Goal: Use online tool/utility: Utilize a website feature to perform a specific function

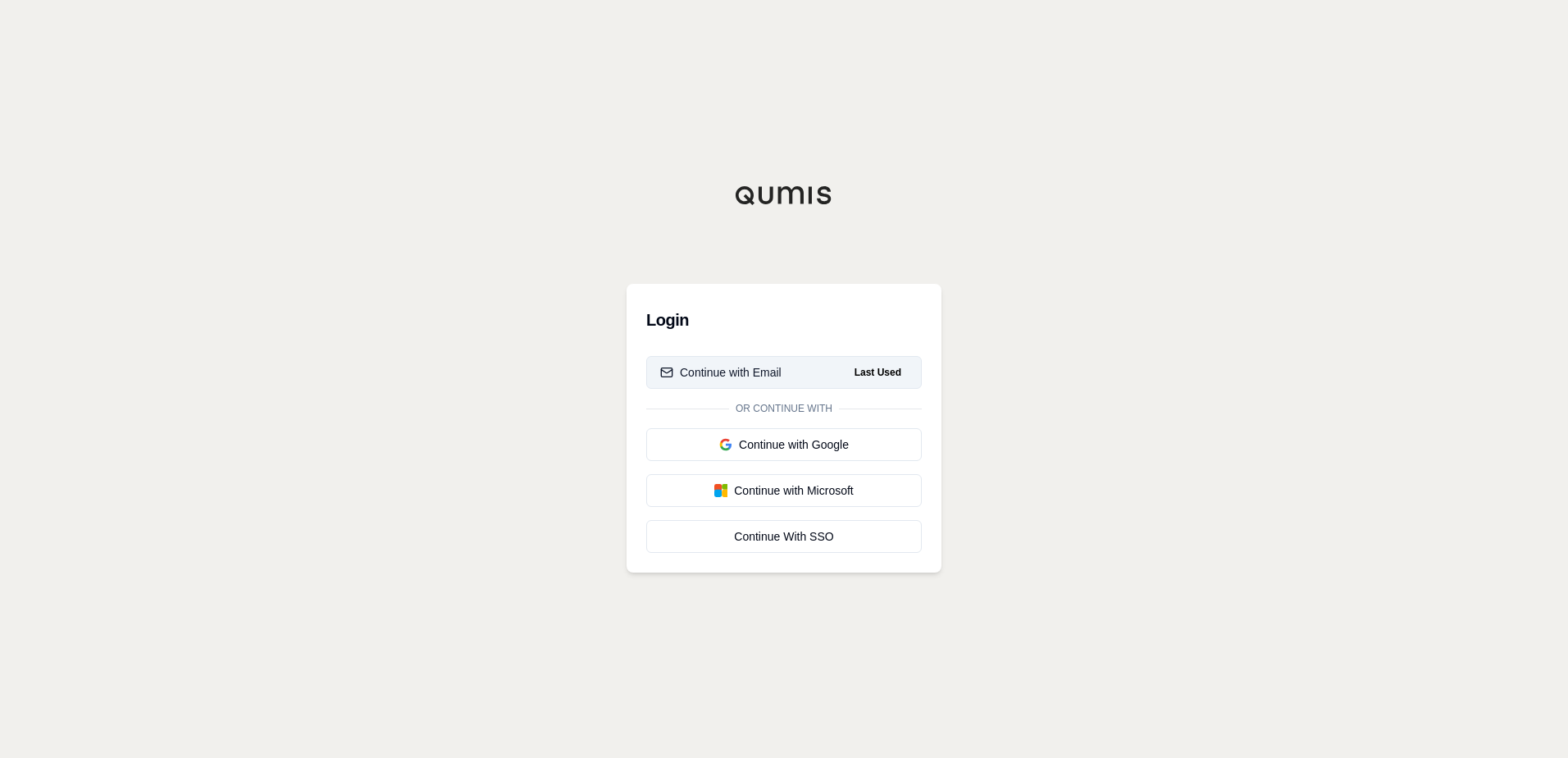
click at [714, 371] on div "Continue with Email" at bounding box center [721, 372] width 122 height 17
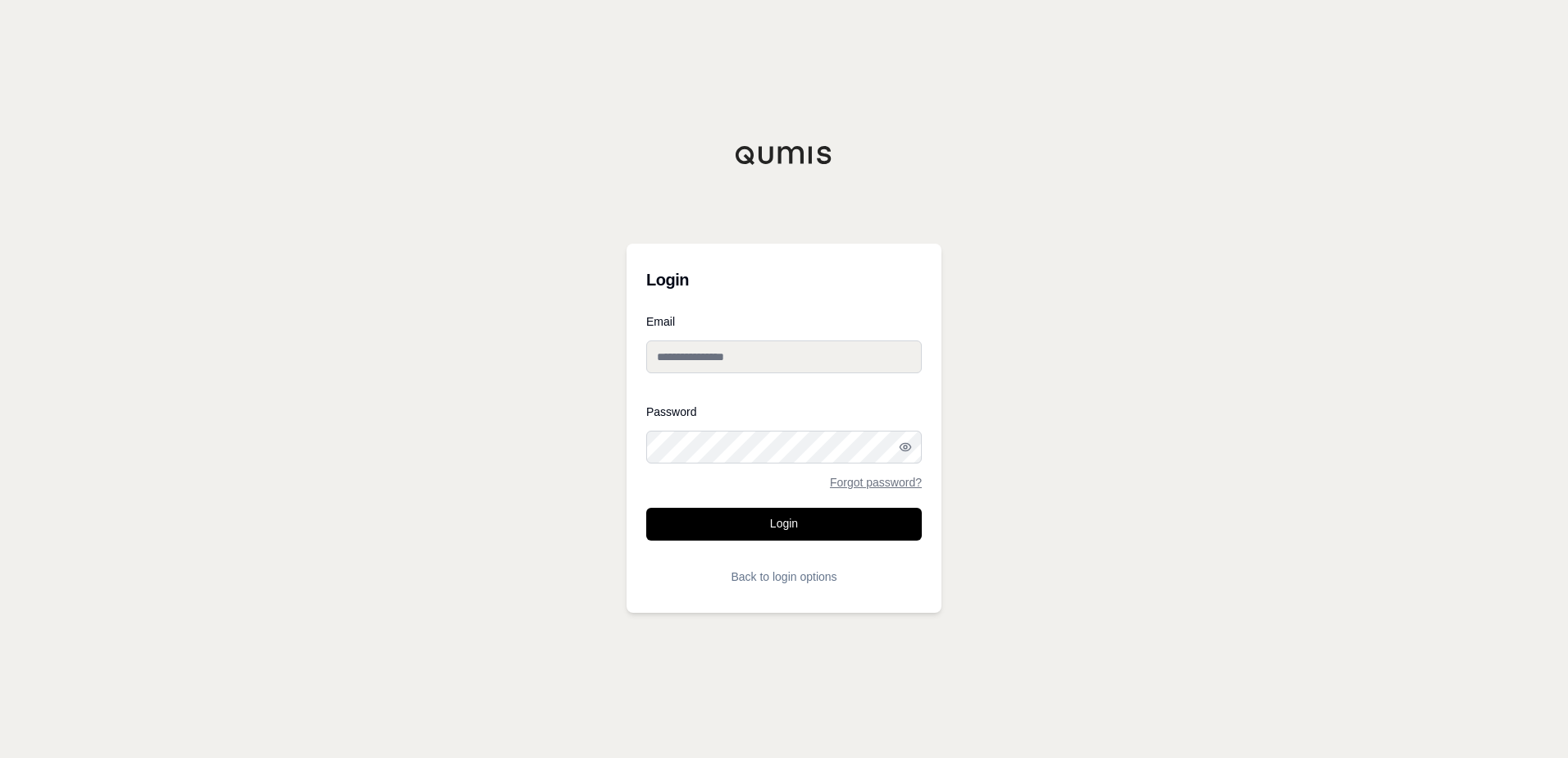
type input "**********"
click at [730, 521] on button "Login" at bounding box center [784, 524] width 275 height 33
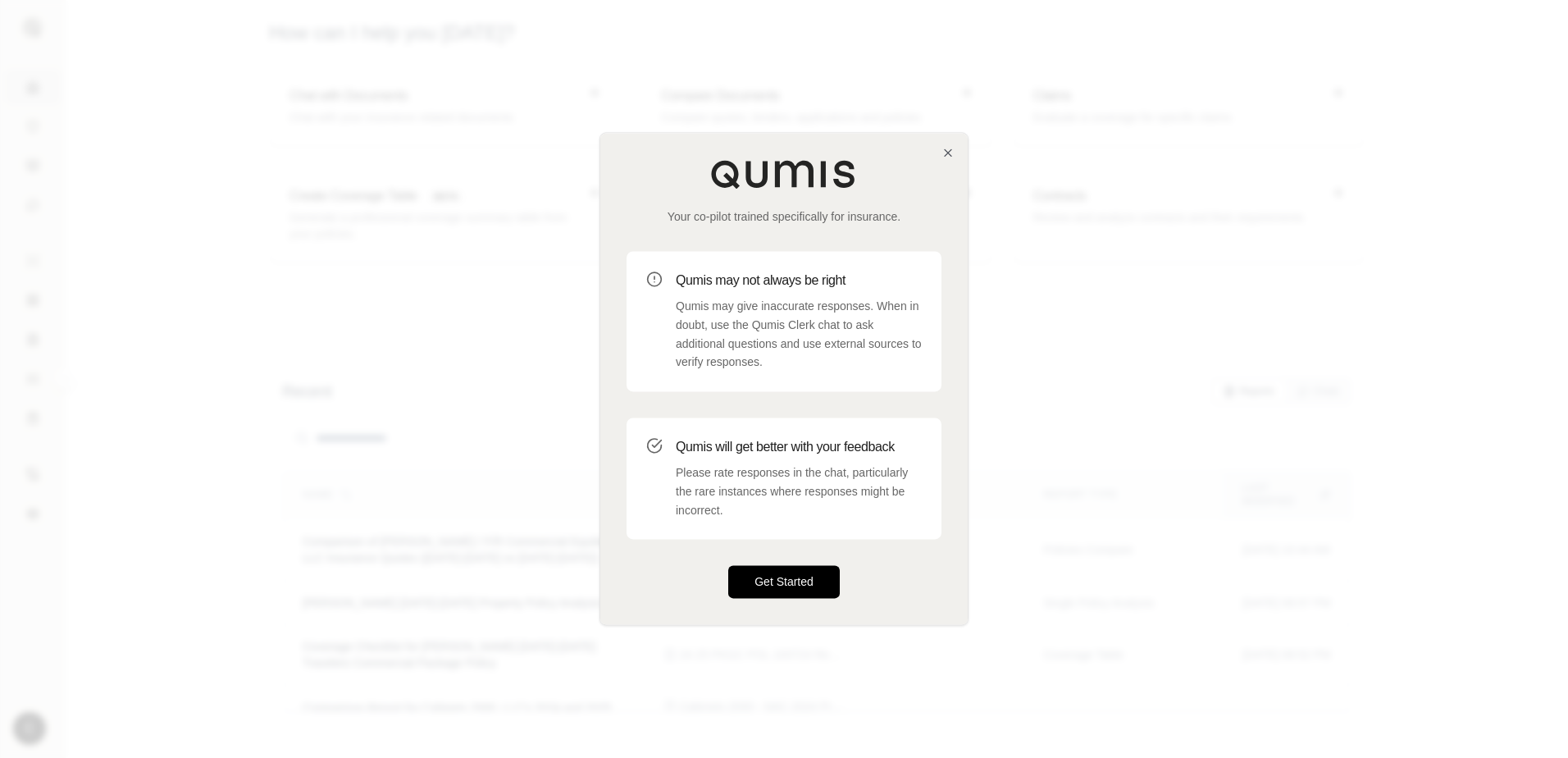
click at [785, 581] on button "Get Started" at bounding box center [784, 583] width 112 height 33
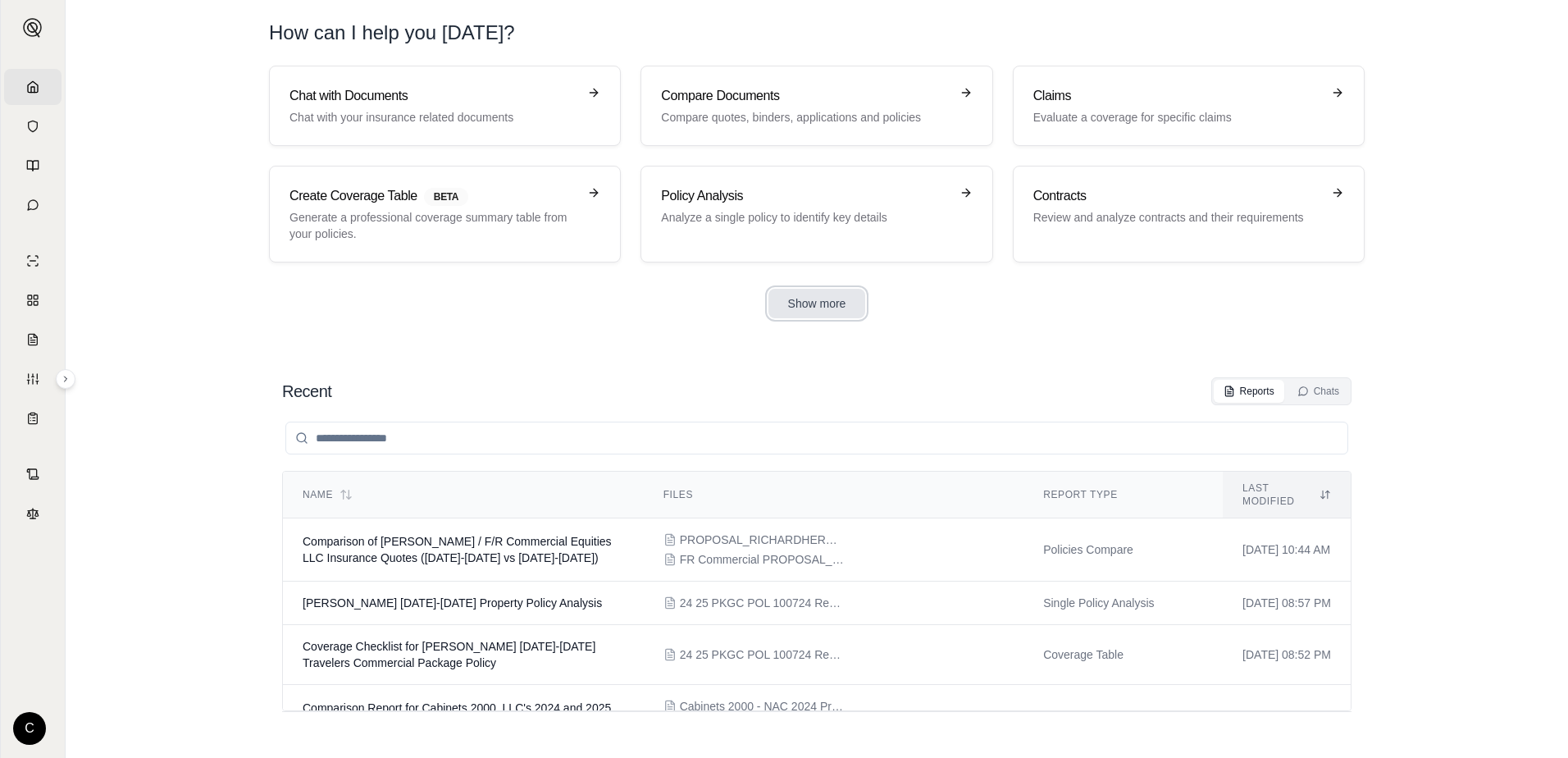
click at [803, 307] on button "Show more" at bounding box center [817, 304] width 97 height 29
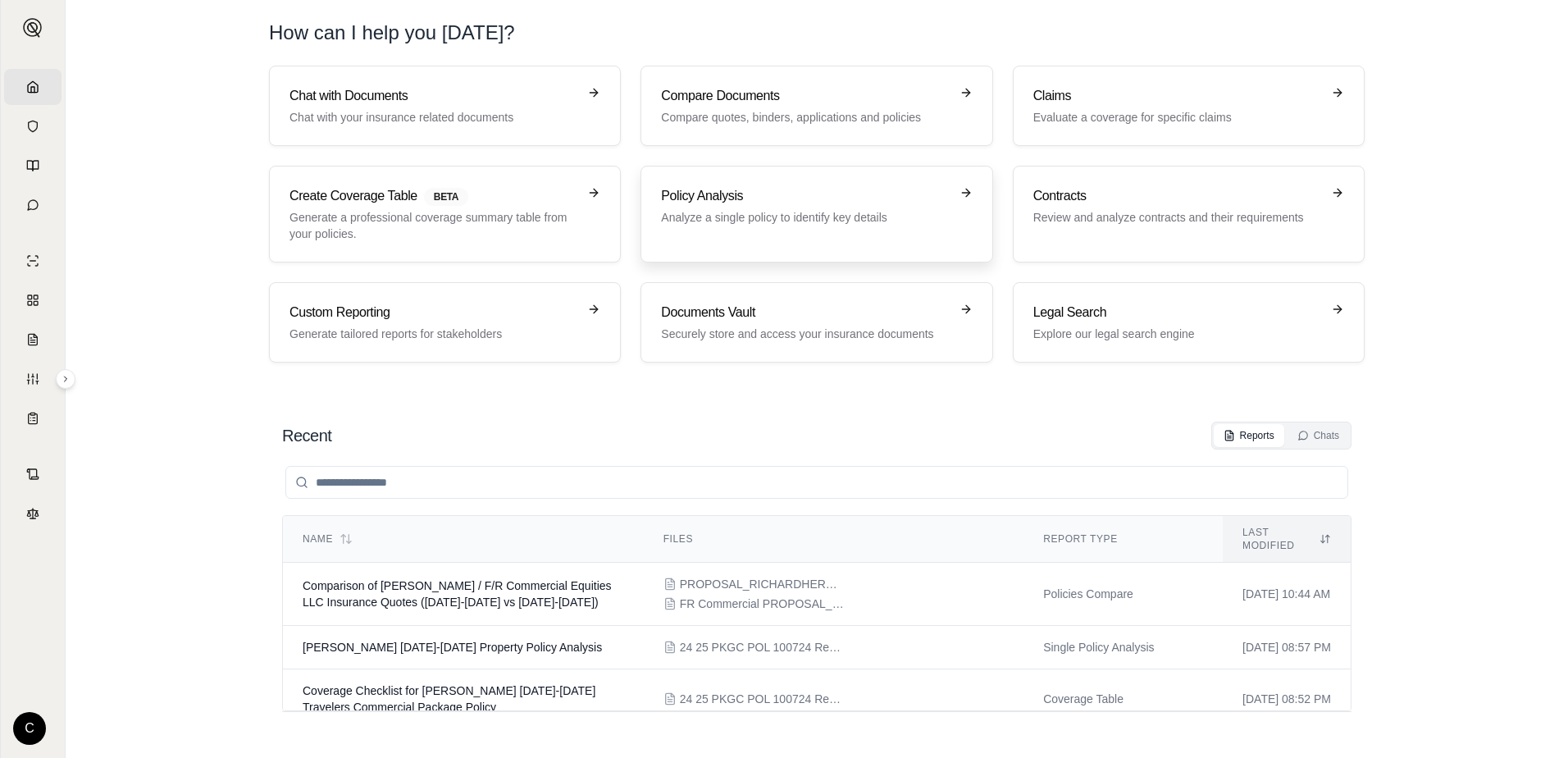
click at [830, 217] on p "Analyze a single policy to identify key details" at bounding box center [805, 217] width 288 height 17
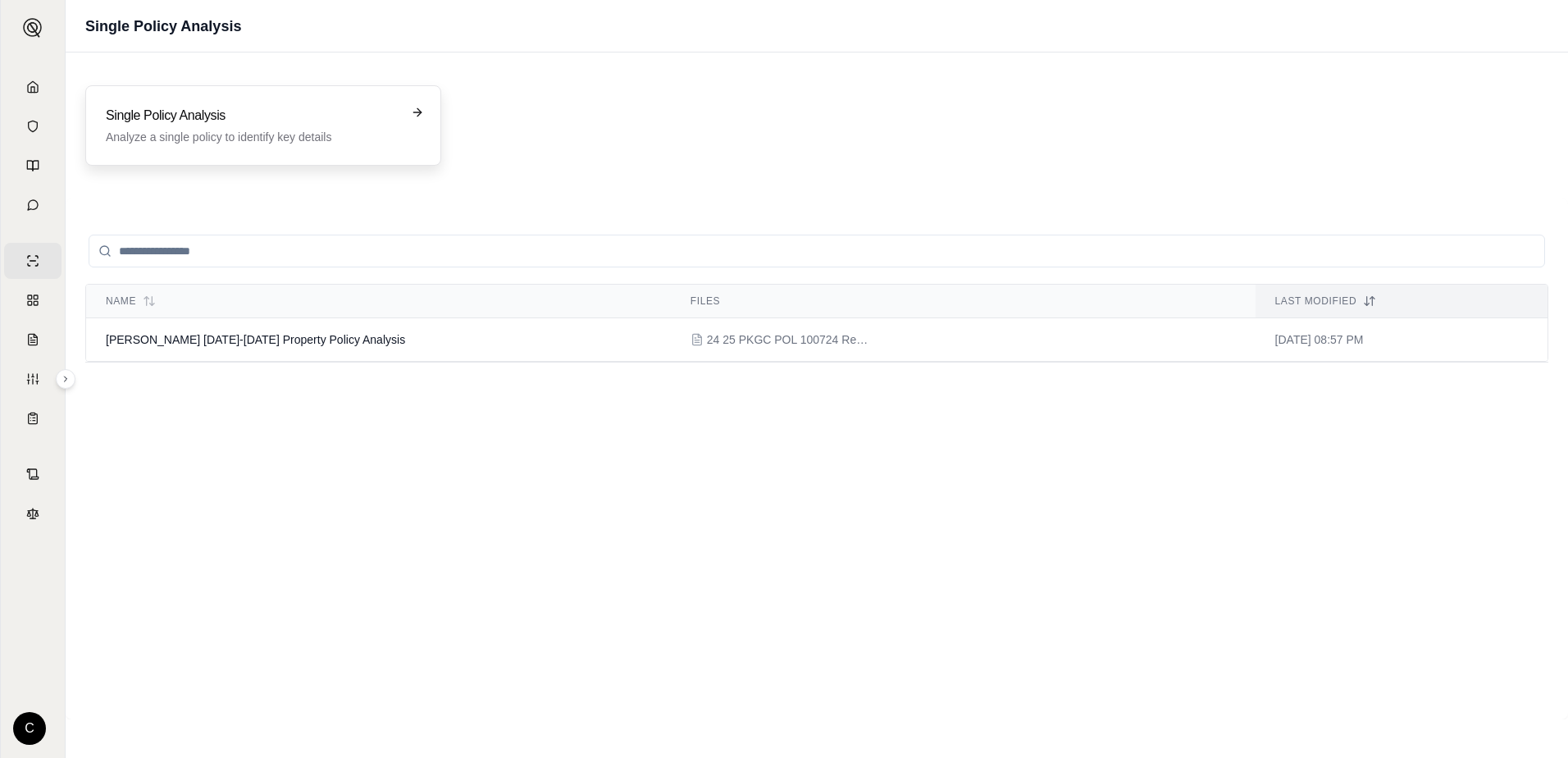
click at [353, 137] on p "Analyze a single policy to identify key details" at bounding box center [252, 136] width 292 height 17
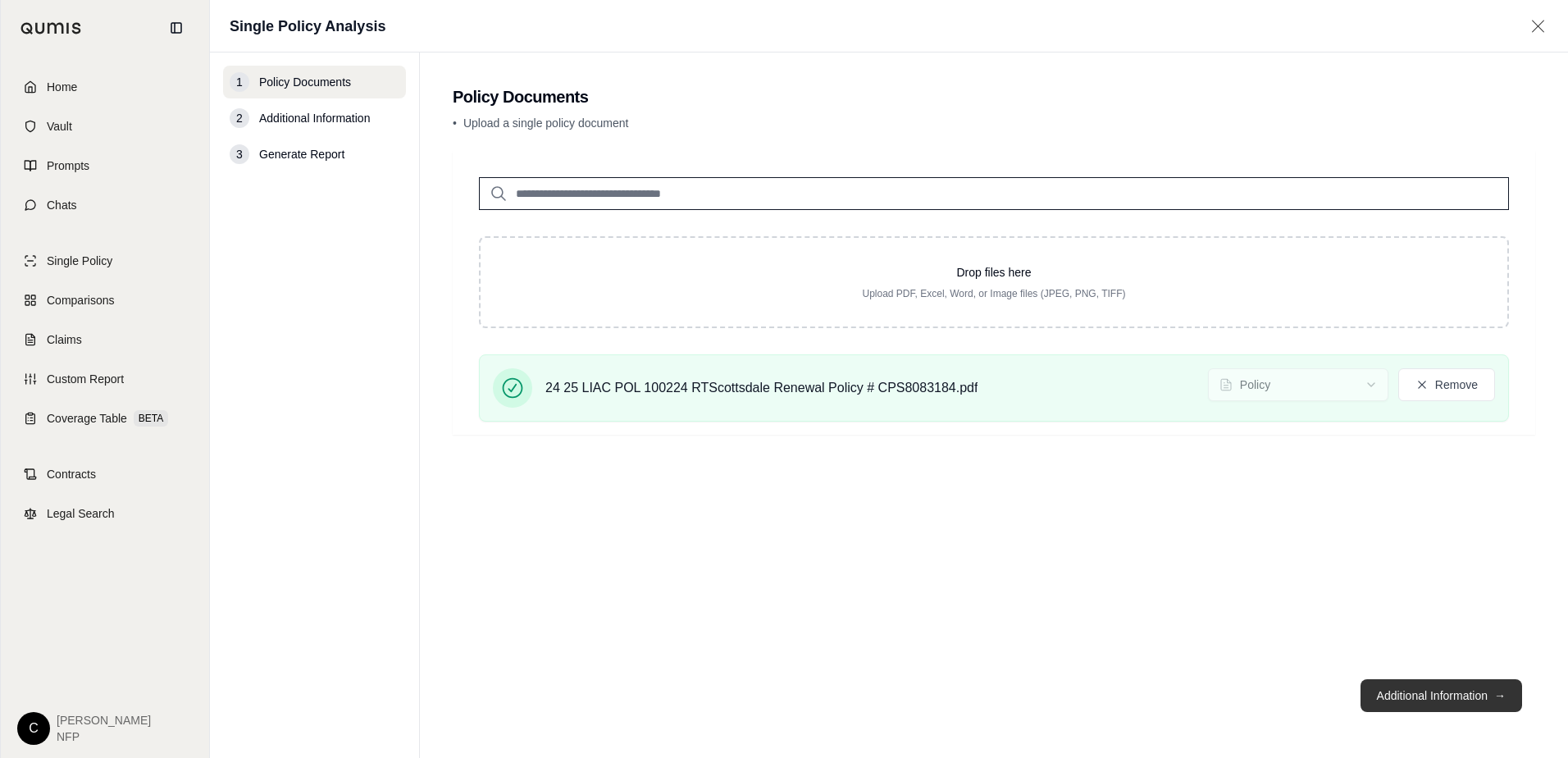
drag, startPoint x: 1436, startPoint y: 698, endPoint x: 1450, endPoint y: 698, distance: 14.0
click at [1436, 698] on button "Additional Information →" at bounding box center [1442, 696] width 161 height 33
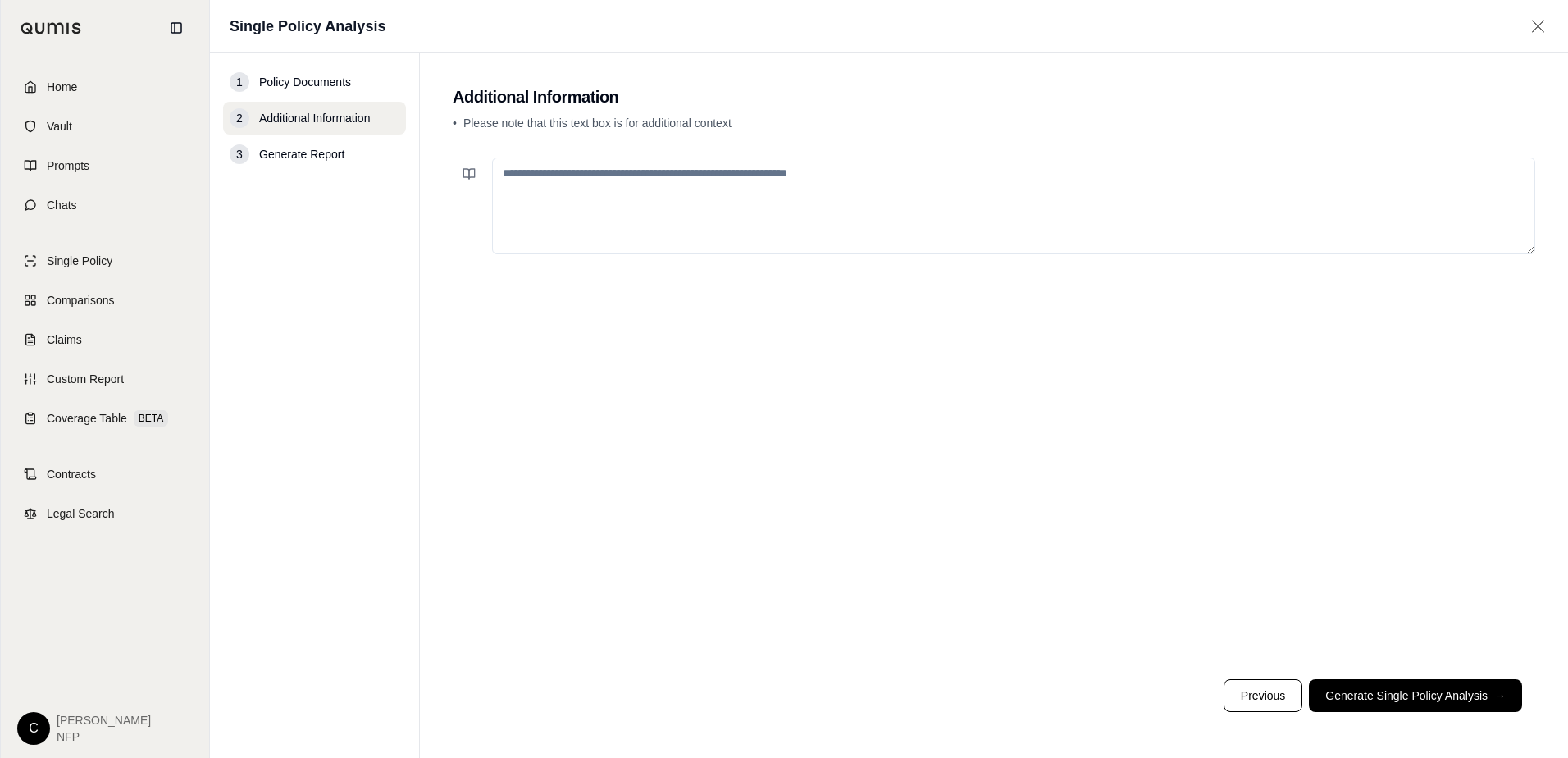
click at [935, 192] on textarea at bounding box center [1014, 206] width 1044 height 97
paste textarea "**********"
click at [686, 171] on textarea "**********" at bounding box center [1014, 206] width 1044 height 97
click at [848, 168] on textarea "**********" at bounding box center [1014, 206] width 1044 height 97
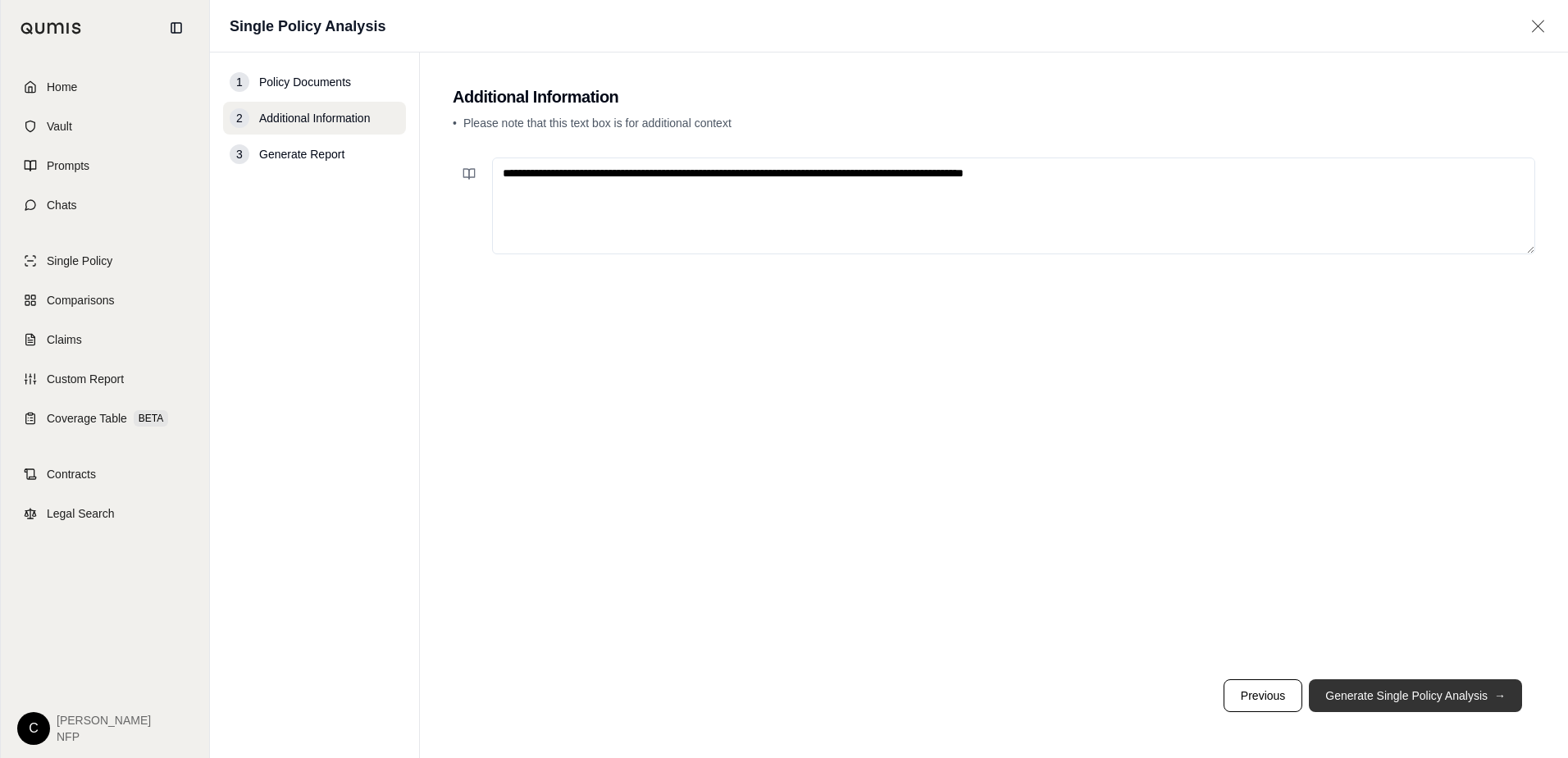
type textarea "**********"
click at [1382, 694] on button "Generate Single Policy Analysis →" at bounding box center [1415, 696] width 213 height 33
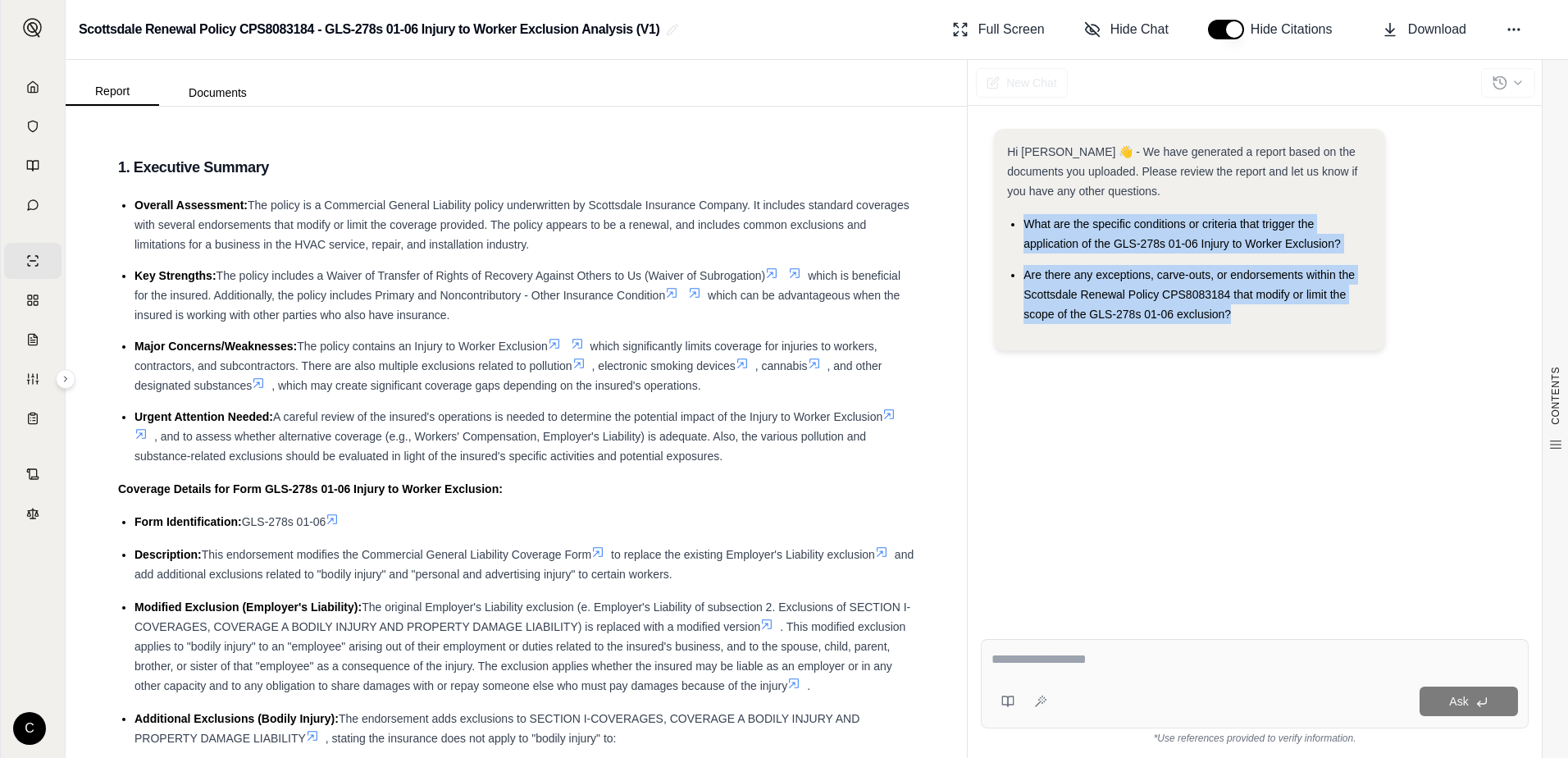
drag, startPoint x: 1027, startPoint y: 224, endPoint x: 1280, endPoint y: 317, distance: 269.6
click at [1280, 317] on ul "What are the specific conditions or criteria that trigger the application of th…" at bounding box center [1190, 269] width 365 height 110
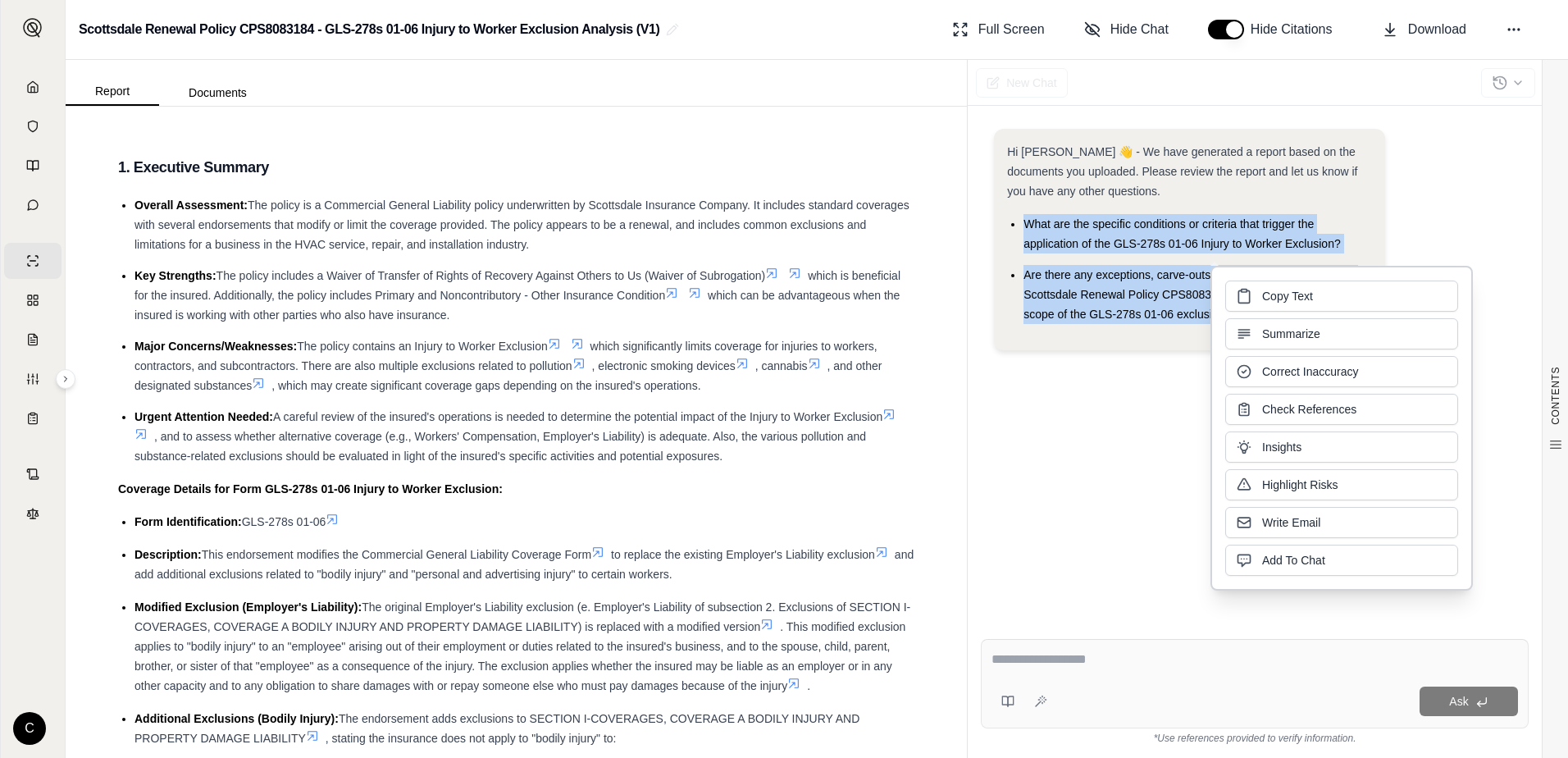
drag, startPoint x: 1280, startPoint y: 317, endPoint x: 1268, endPoint y: 302, distance: 19.2
click at [1268, 302] on span "Copy Text" at bounding box center [1288, 296] width 51 height 17
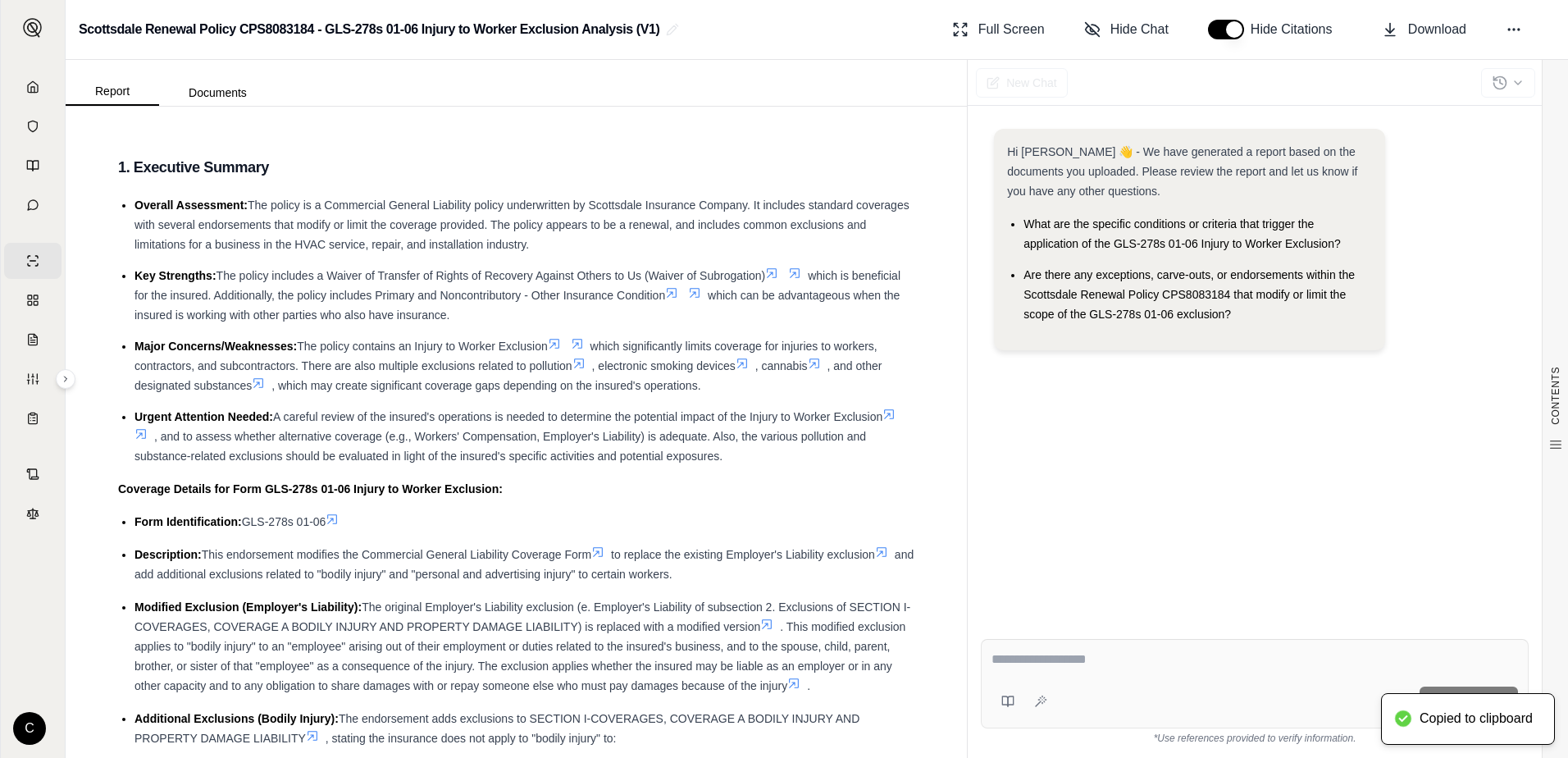
click at [1081, 670] on div at bounding box center [1255, 663] width 526 height 25
click at [1414, 22] on span "Download" at bounding box center [1438, 29] width 58 height 19
click at [1097, 666] on textarea at bounding box center [1255, 660] width 526 height 19
paste textarea "**********"
type textarea "**********"
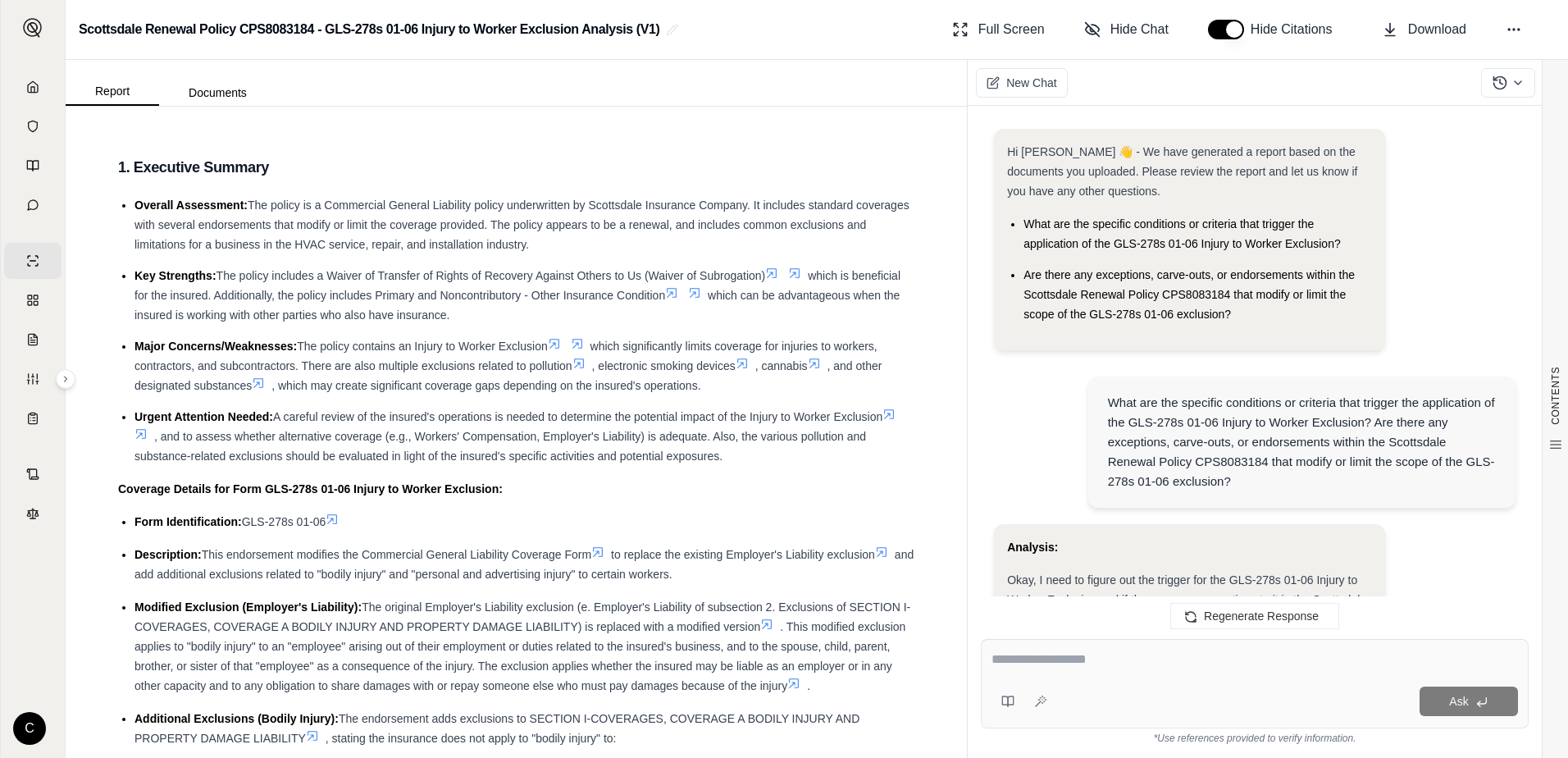
scroll to position [1995, 0]
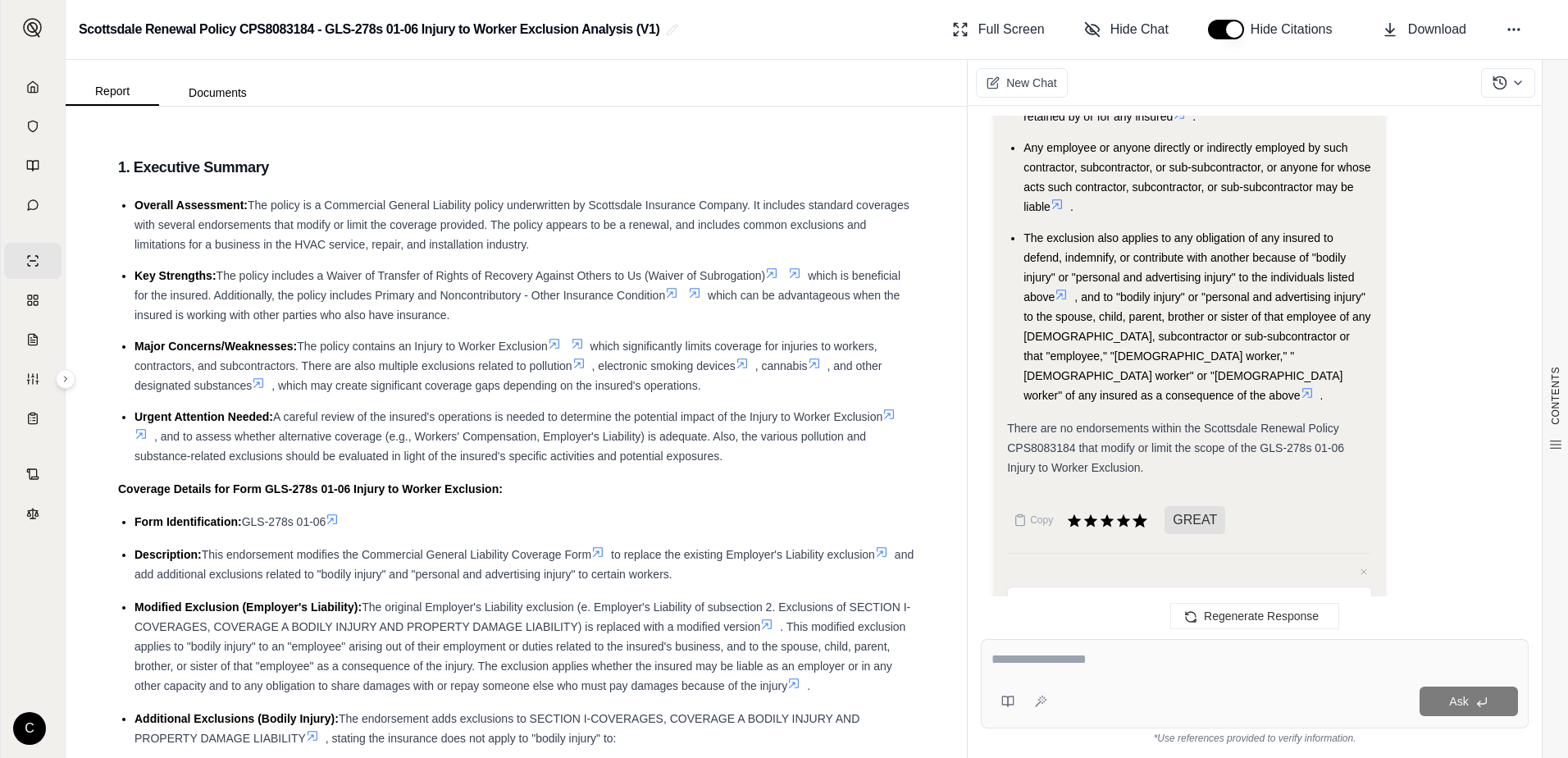
click at [1146, 512] on icon at bounding box center [1140, 521] width 18 height 18
click at [1026, 514] on icon at bounding box center [1019, 520] width 13 height 13
click at [1145, 512] on icon at bounding box center [1140, 521] width 18 height 18
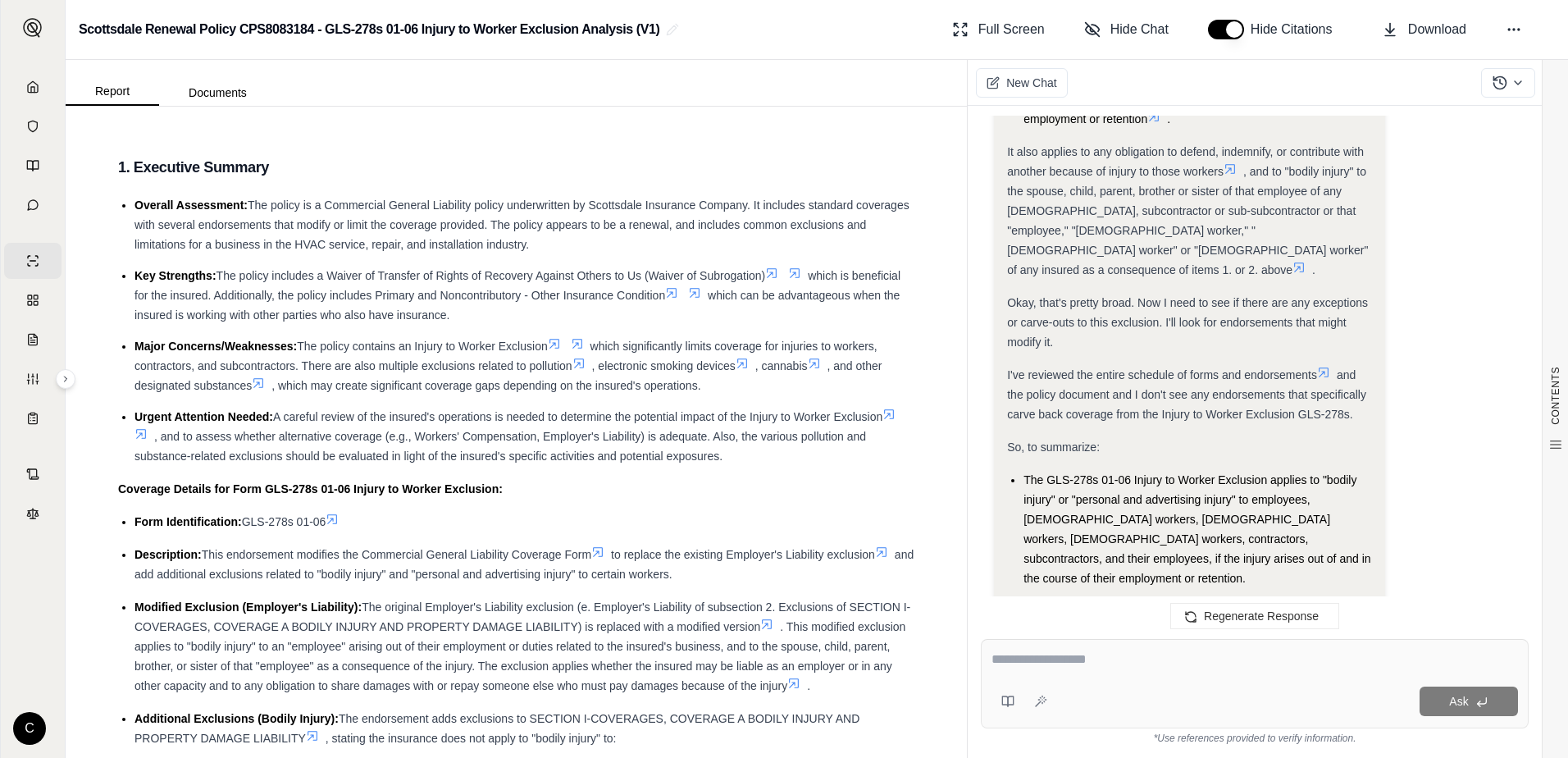
scroll to position [1256, 0]
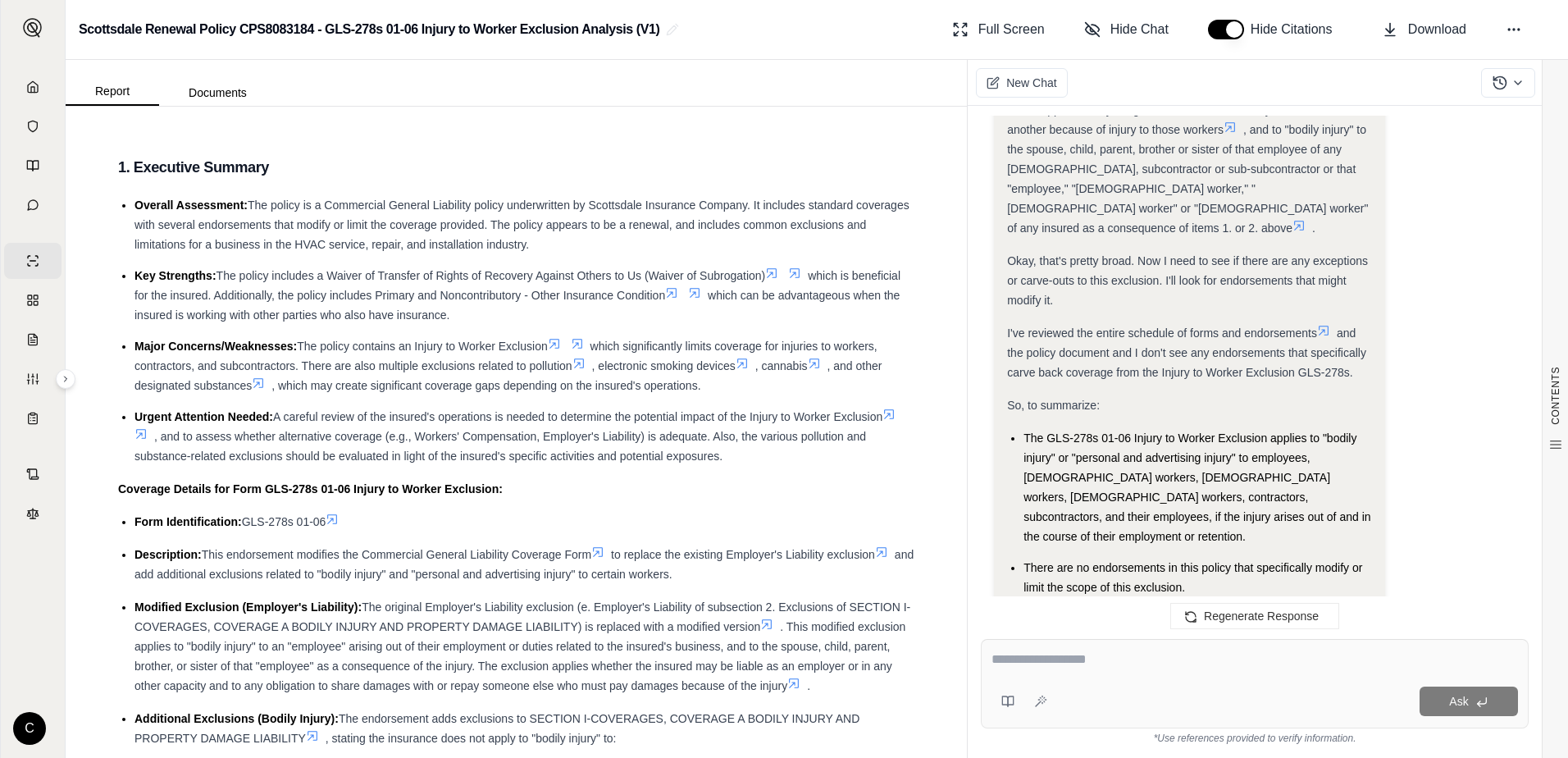
click at [1477, 236] on div "Analysis: Okay, I need to figure out the trigger for the GLS-278s 01-06 Injury …" at bounding box center [1255, 352] width 521 height 2169
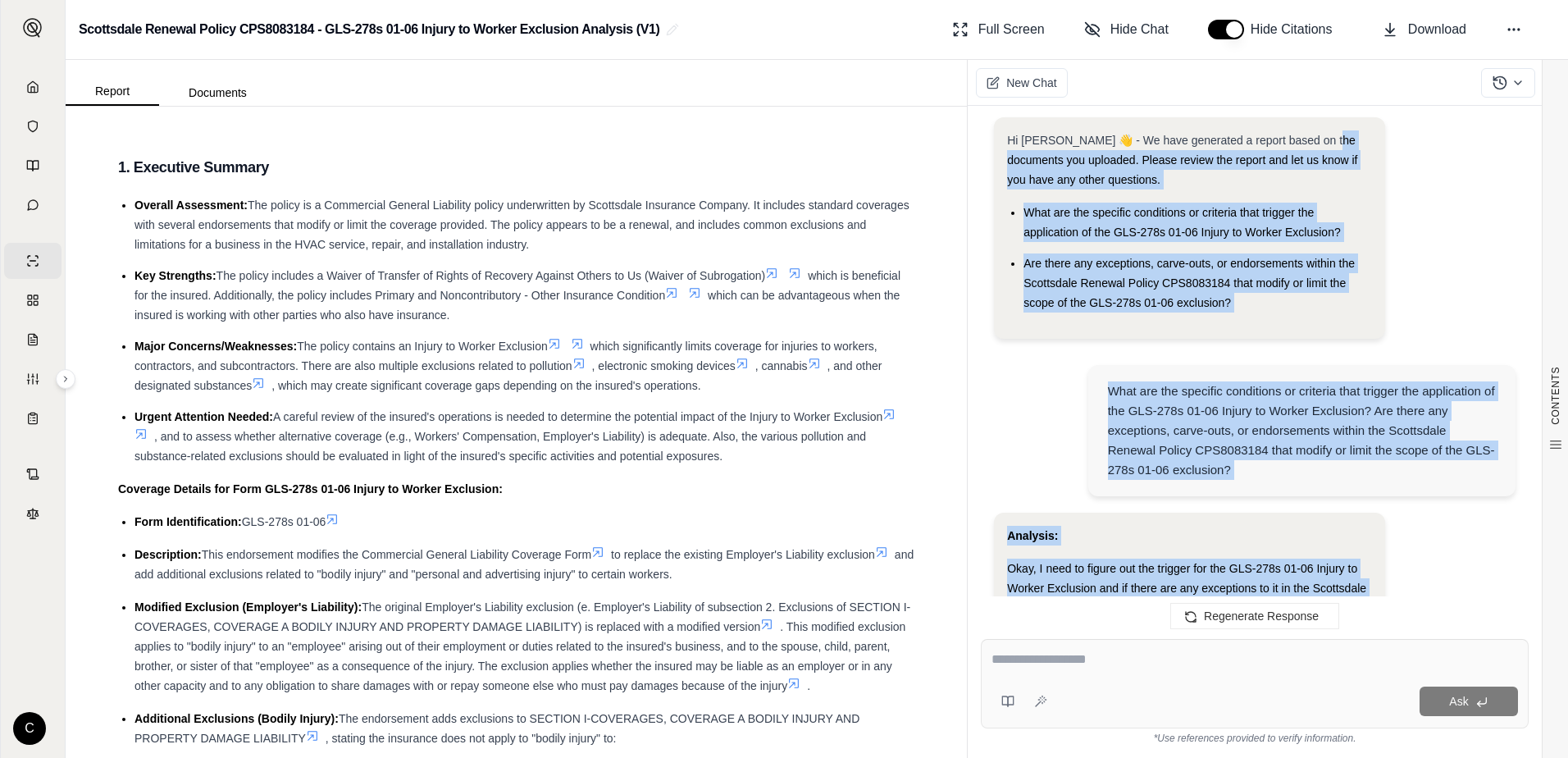
scroll to position [0, 0]
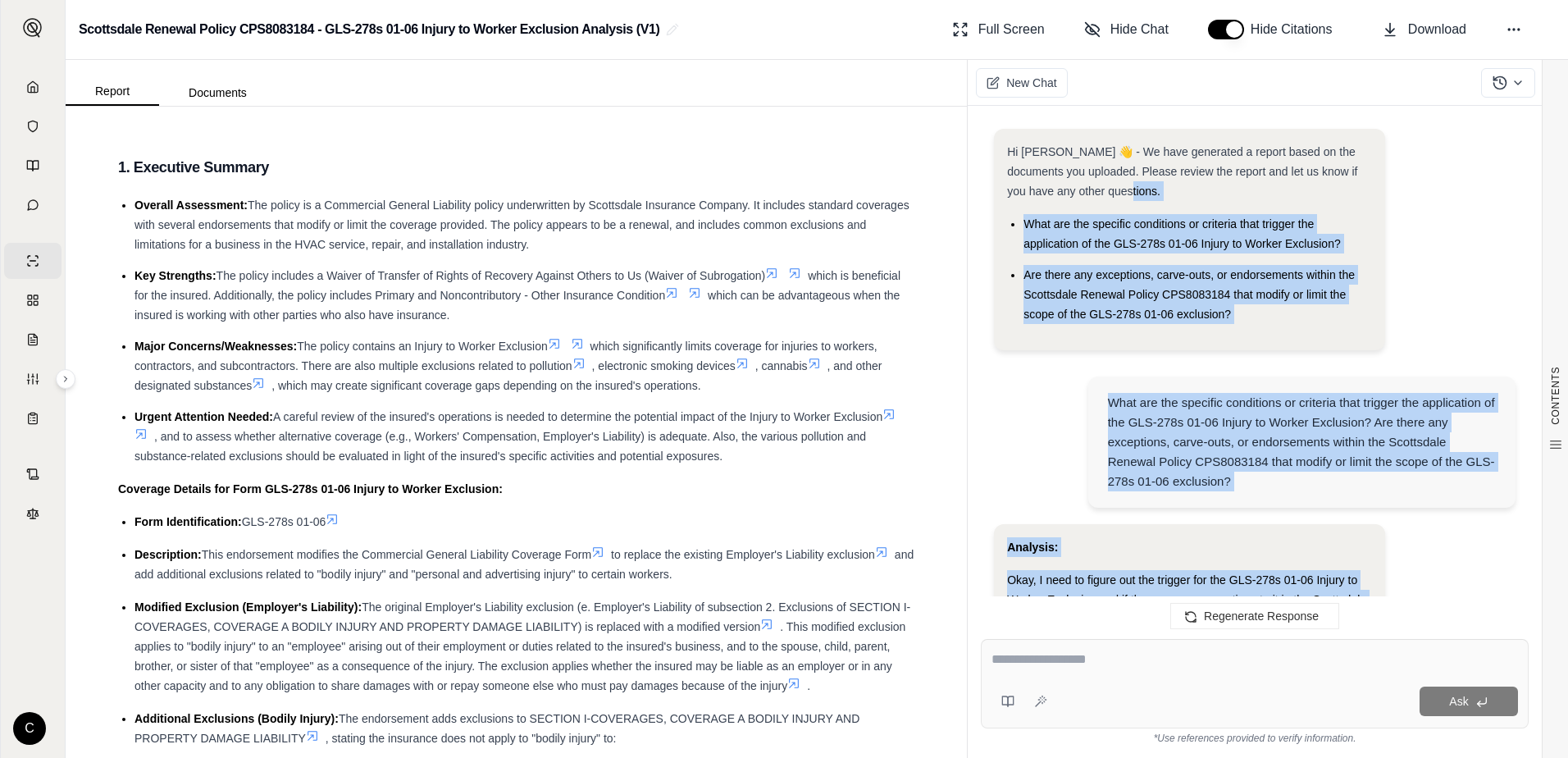
drag, startPoint x: 1473, startPoint y: 233, endPoint x: 1324, endPoint y: 194, distance: 154.0
click at [1324, 194] on div "Hi [PERSON_NAME] 👋 - We have generated a report based on the documents you uplo…" at bounding box center [1255, 364] width 548 height 497
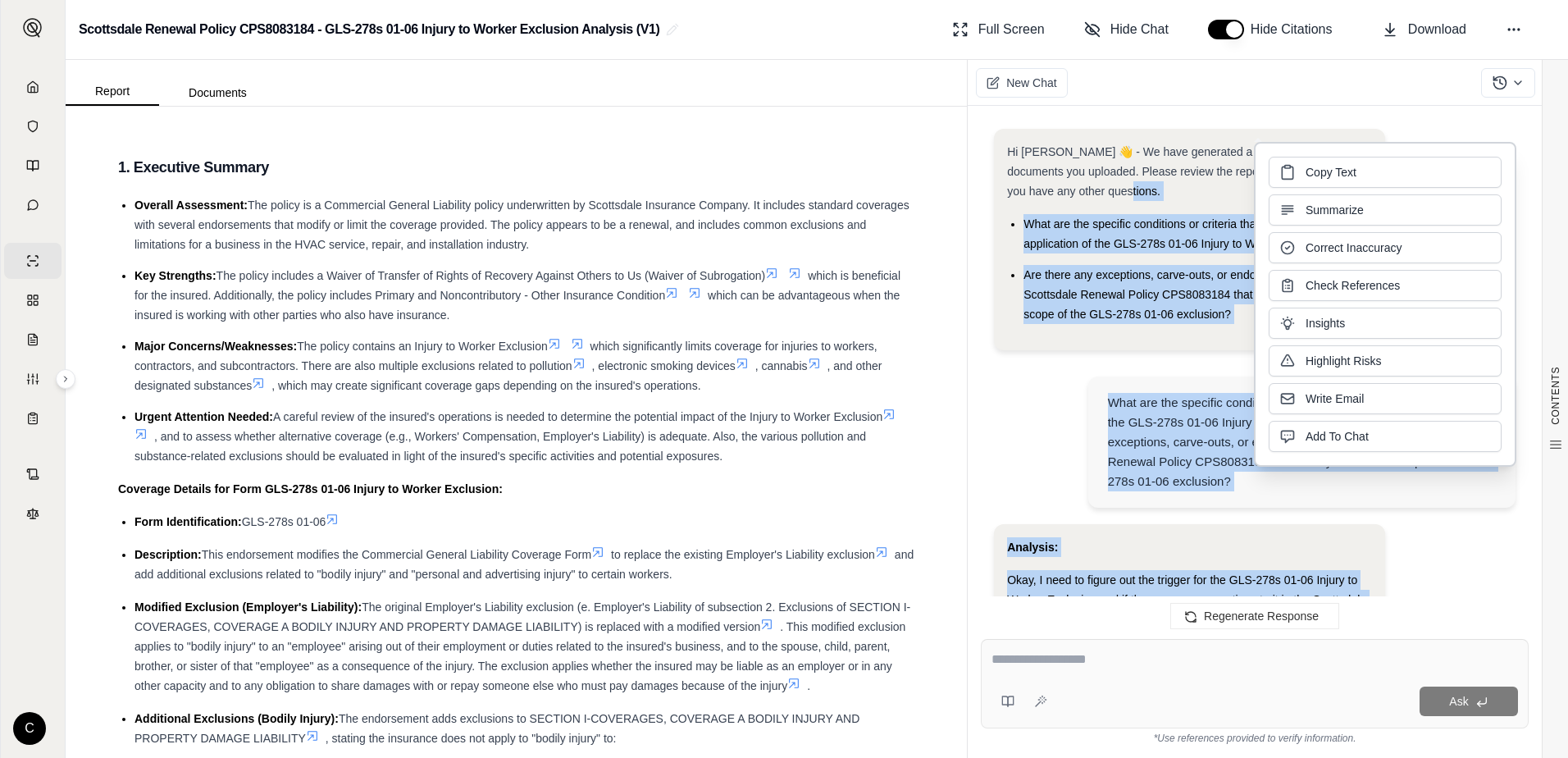
click at [1054, 365] on div "What are the specific conditions or criteria that trigger the application of th…" at bounding box center [1255, 444] width 521 height 161
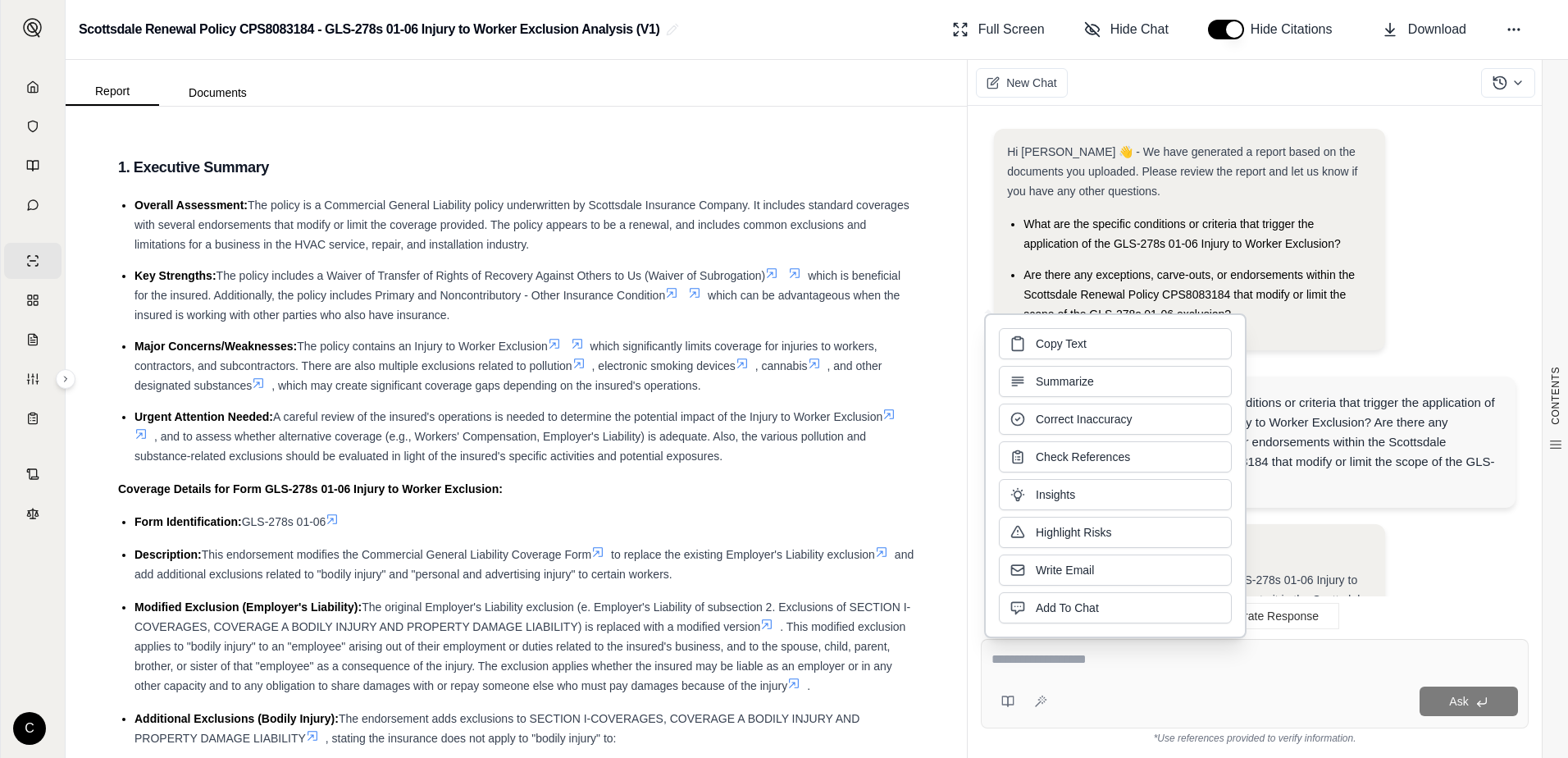
click at [1322, 197] on div "Hi [PERSON_NAME] 👋 - We have generated a report based on the documents you uplo…" at bounding box center [1190, 171] width 365 height 59
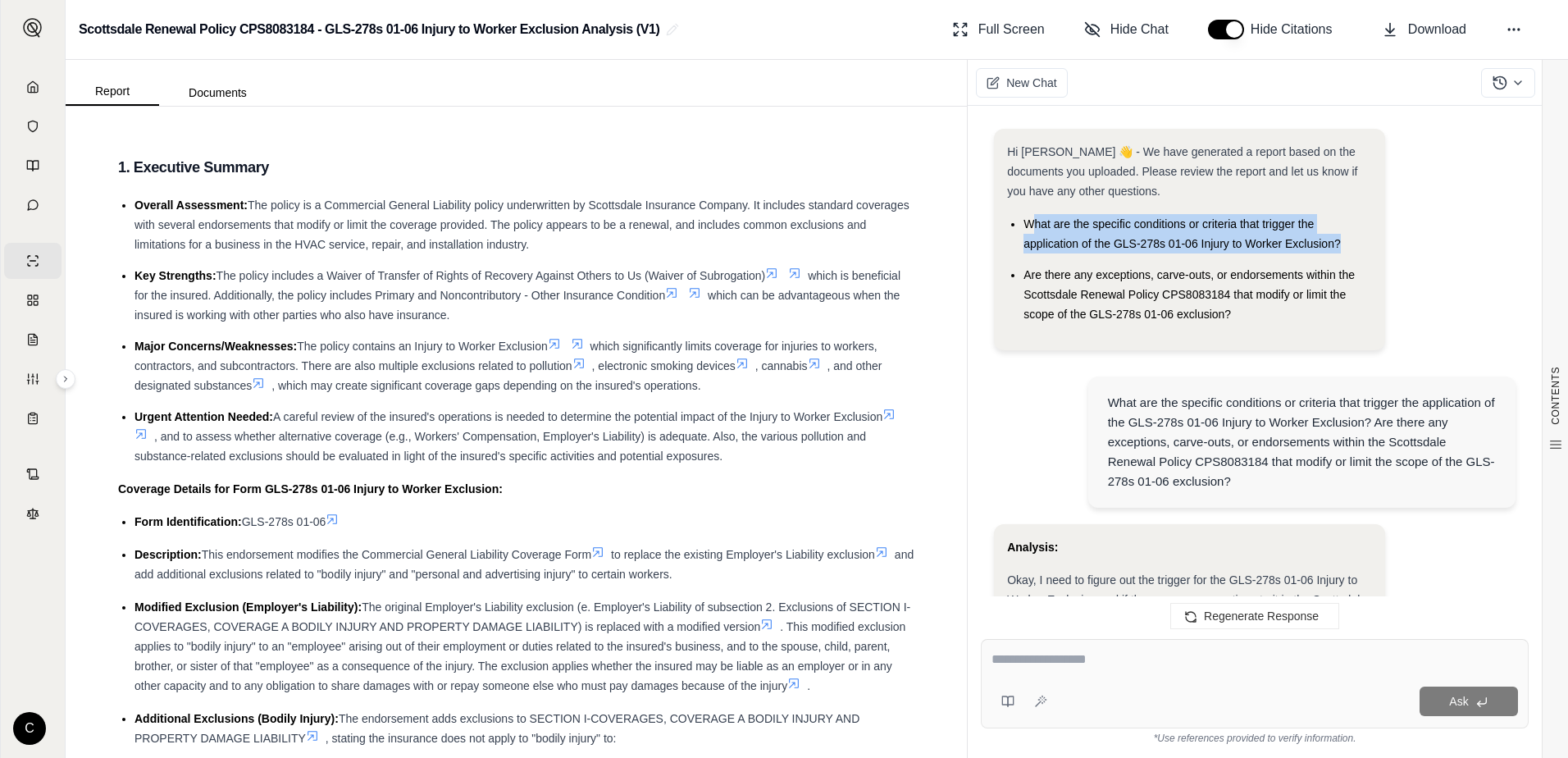
drag, startPoint x: 1031, startPoint y: 220, endPoint x: 1345, endPoint y: 242, distance: 314.8
click at [1345, 242] on li "What are the specific conditions or criteria that trigger the application of th…" at bounding box center [1197, 234] width 348 height 39
click at [1114, 230] on span "What are the specific conditions or criteria that trigger the application of th…" at bounding box center [1182, 234] width 317 height 33
drag, startPoint x: 1027, startPoint y: 221, endPoint x: 1348, endPoint y: 244, distance: 321.8
click at [1348, 244] on li "What are the specific conditions or criteria that trigger the application of th…" at bounding box center [1197, 234] width 348 height 39
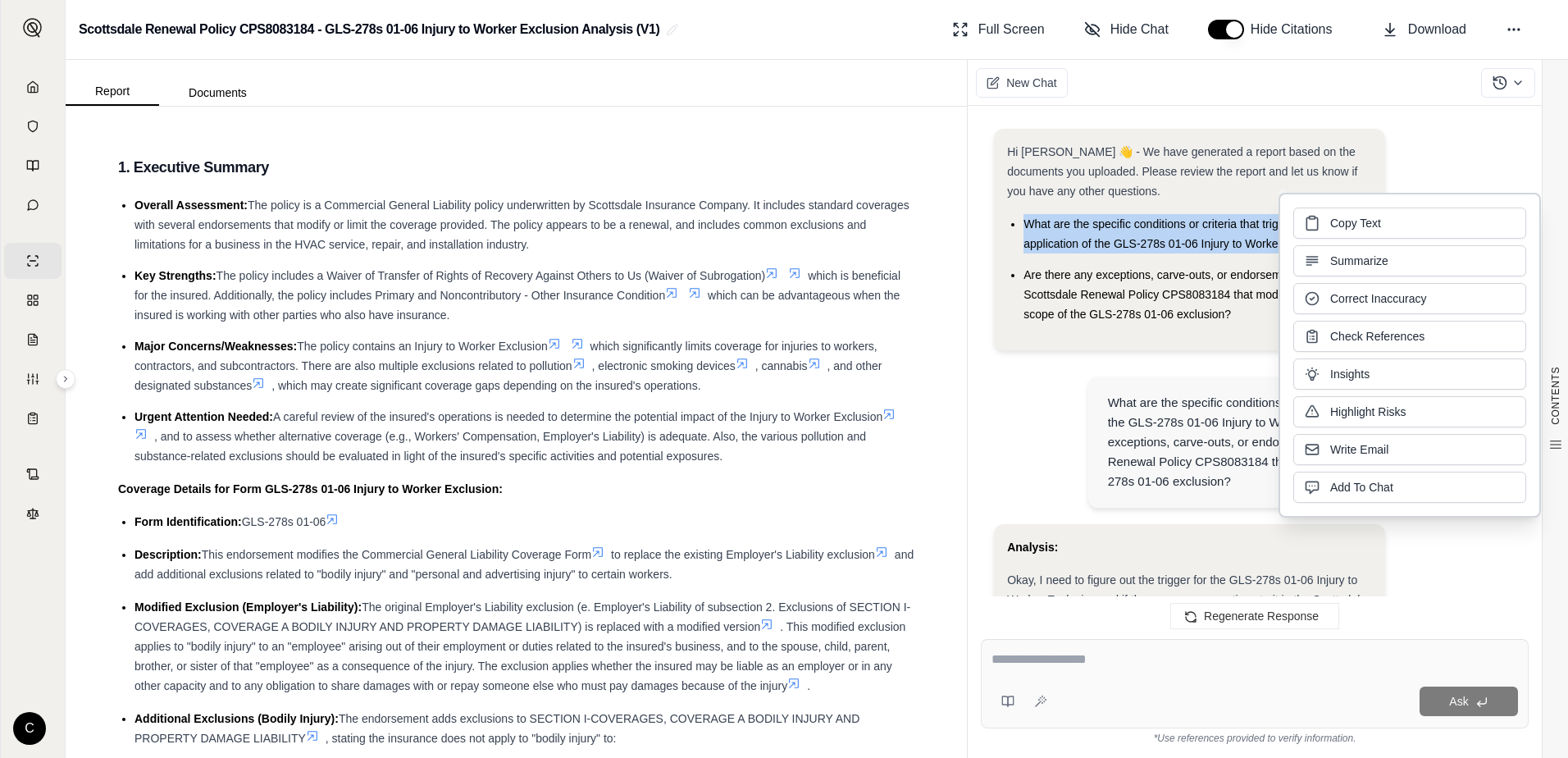
drag, startPoint x: 1348, startPoint y: 244, endPoint x: 1217, endPoint y: 231, distance: 131.6
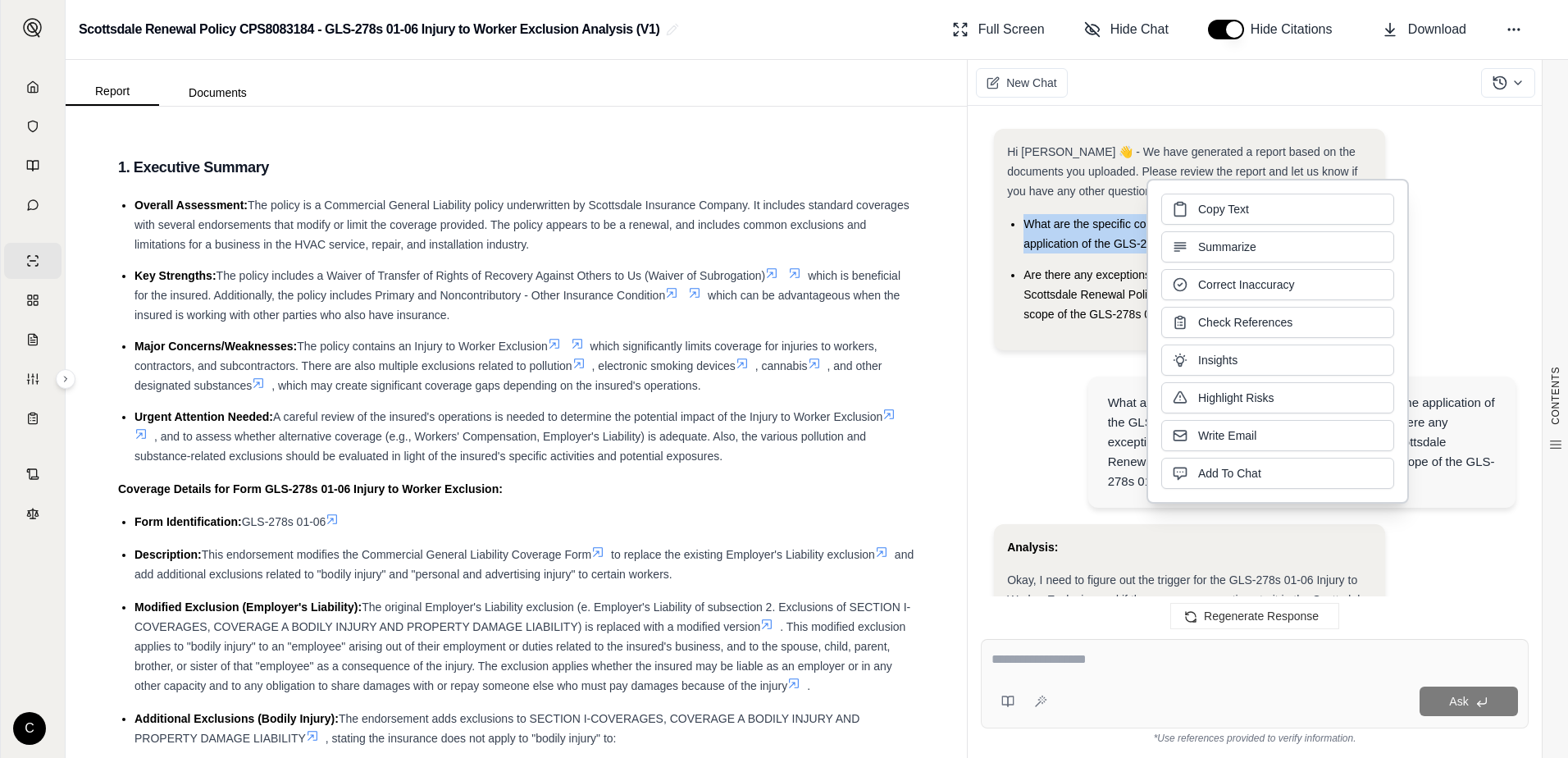
drag, startPoint x: 1217, startPoint y: 231, endPoint x: 1249, endPoint y: 217, distance: 34.9
click at [1249, 217] on button "Copy Text" at bounding box center [1277, 209] width 232 height 31
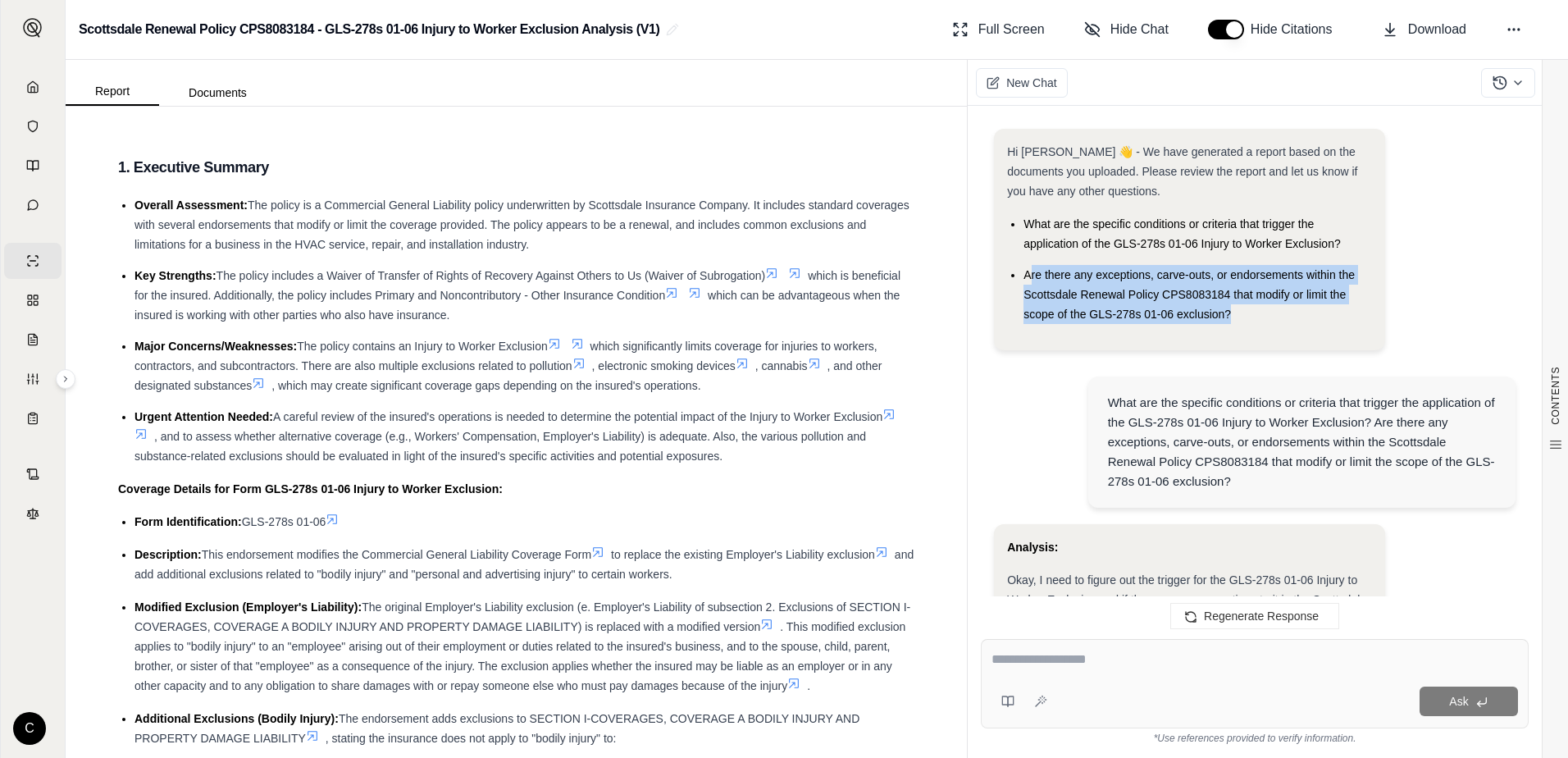
drag, startPoint x: 1028, startPoint y: 275, endPoint x: 1255, endPoint y: 307, distance: 229.2
click at [1255, 307] on li "Are there any exceptions, carve-outs, or endorsements within the Scottsdale Ren…" at bounding box center [1197, 294] width 348 height 59
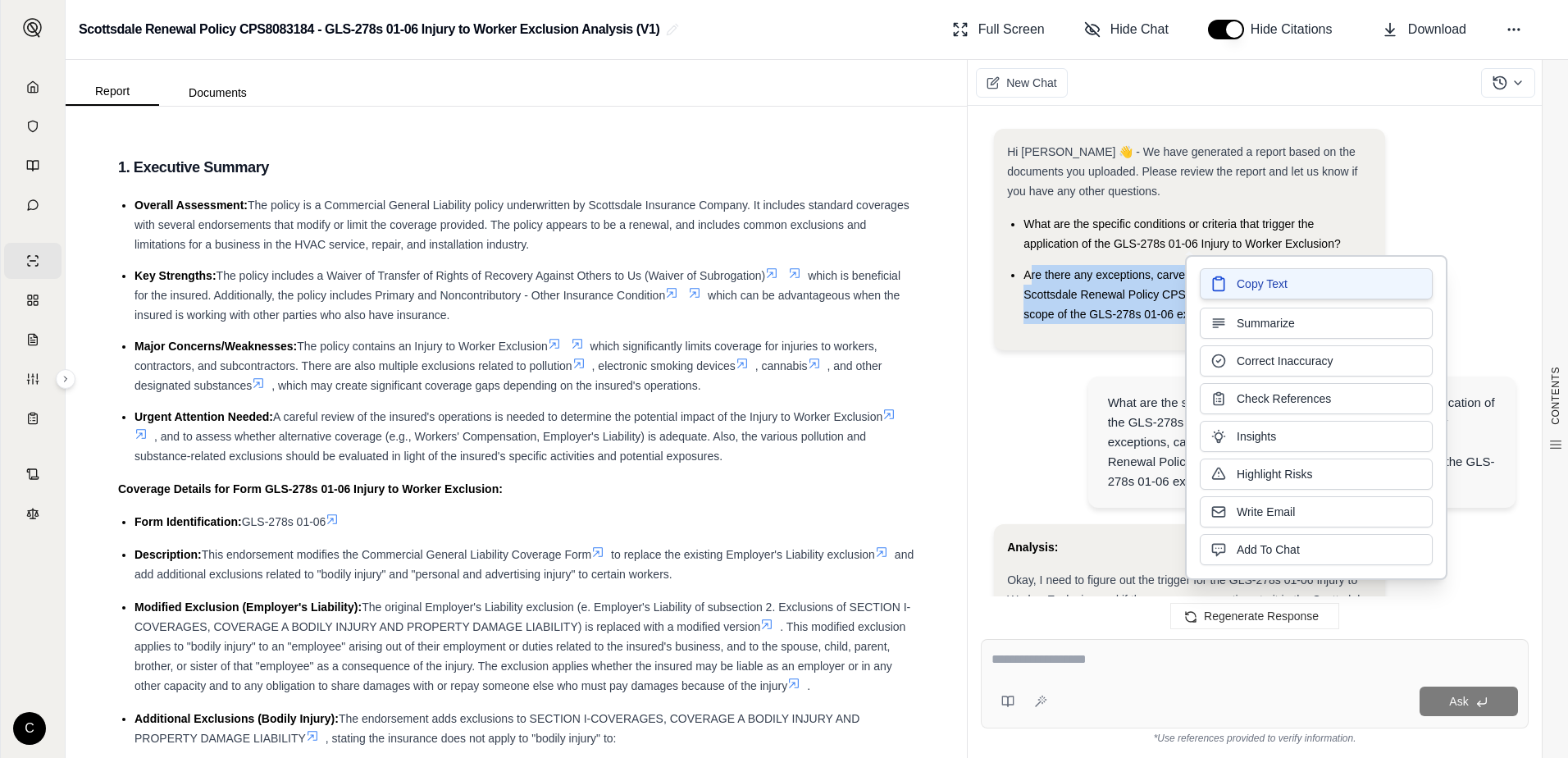
drag, startPoint x: 1255, startPoint y: 307, endPoint x: 1259, endPoint y: 291, distance: 16.5
click at [1259, 291] on span "Copy Text" at bounding box center [1263, 283] width 51 height 17
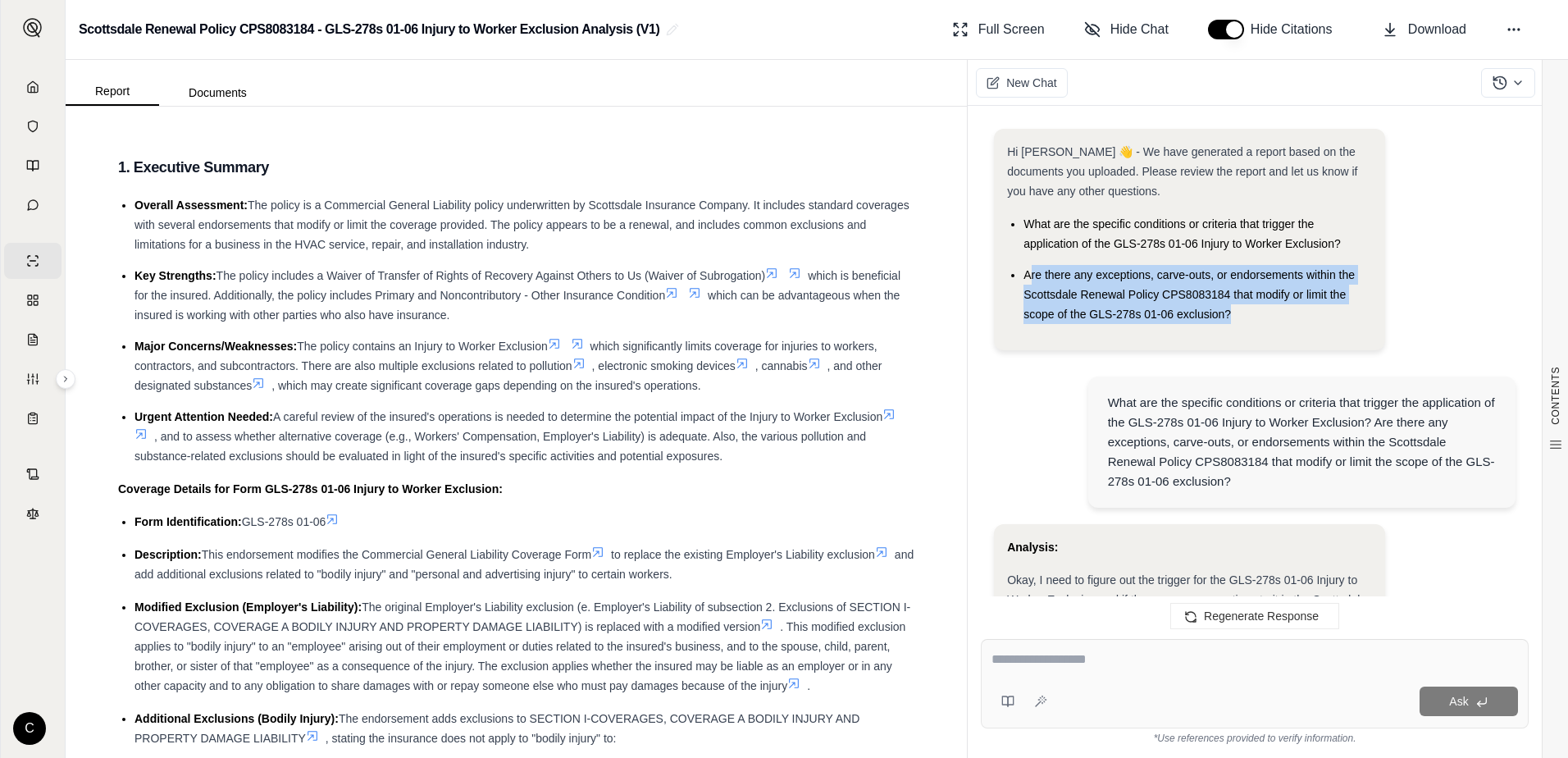
click at [1261, 317] on li "Are there any exceptions, carve-outs, or endorsements within the Scottsdale Ren…" at bounding box center [1197, 294] width 348 height 59
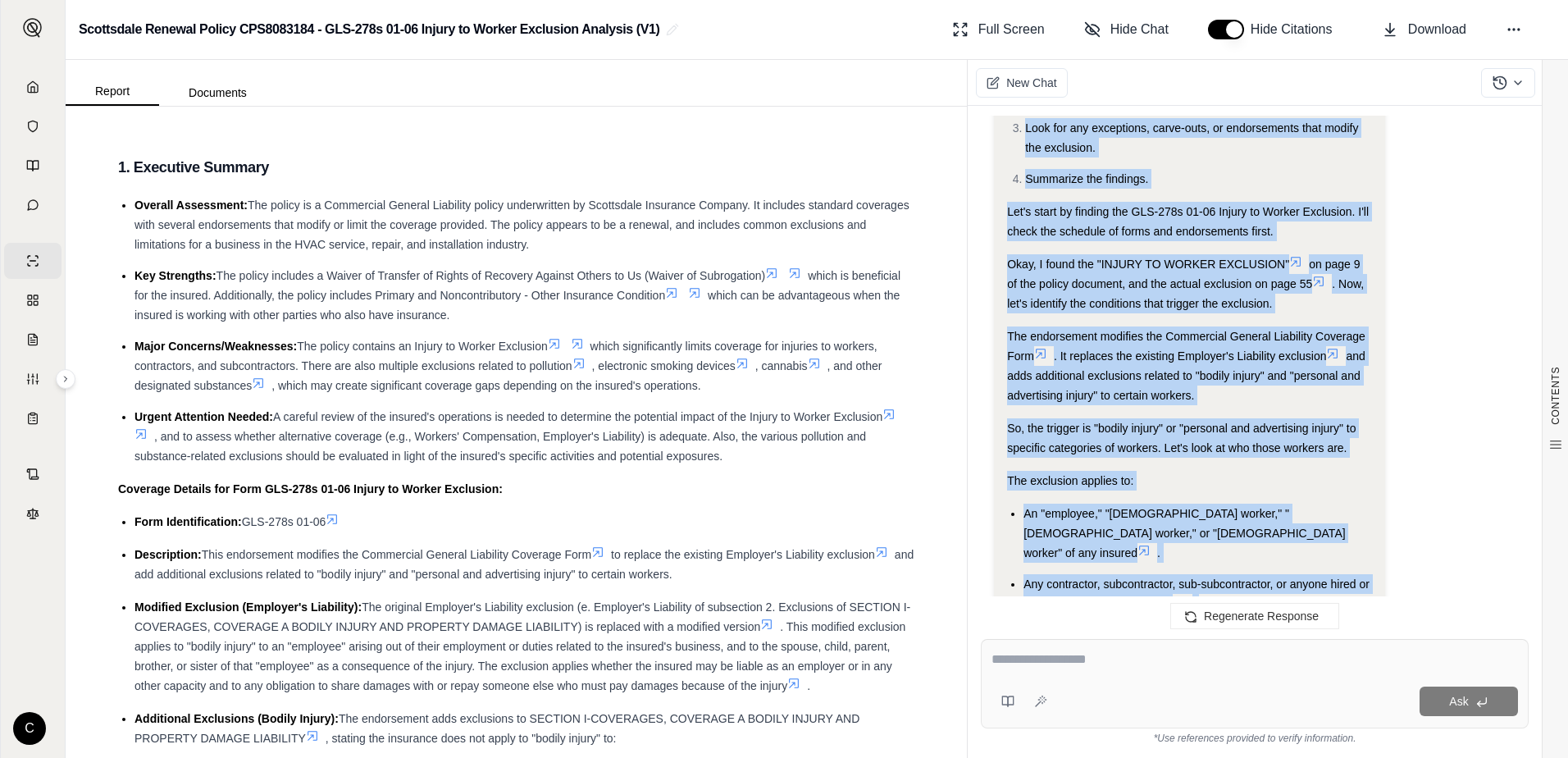
scroll to position [628, 0]
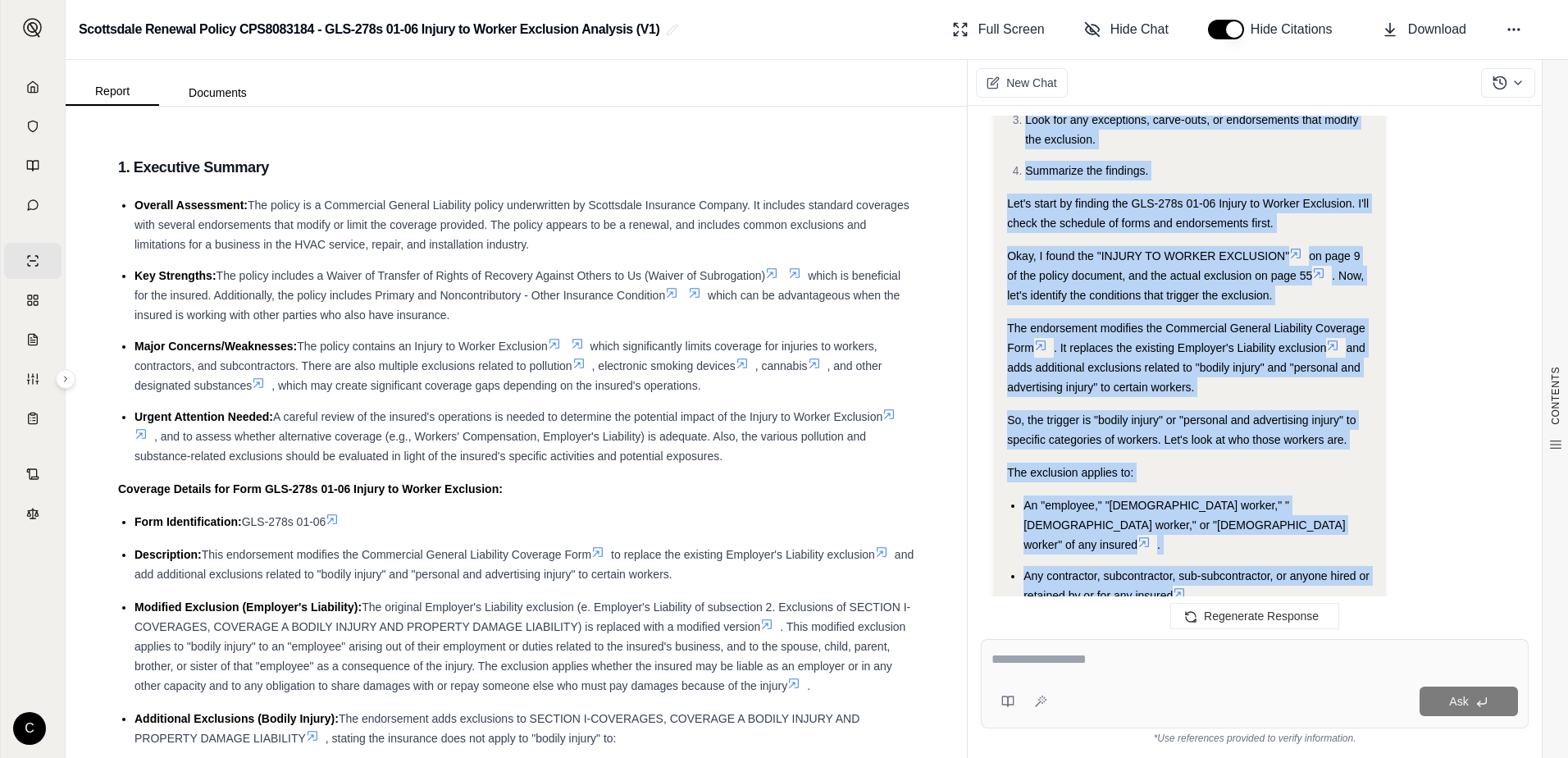
drag, startPoint x: 1034, startPoint y: 440, endPoint x: 1191, endPoint y: 581, distance: 211.0
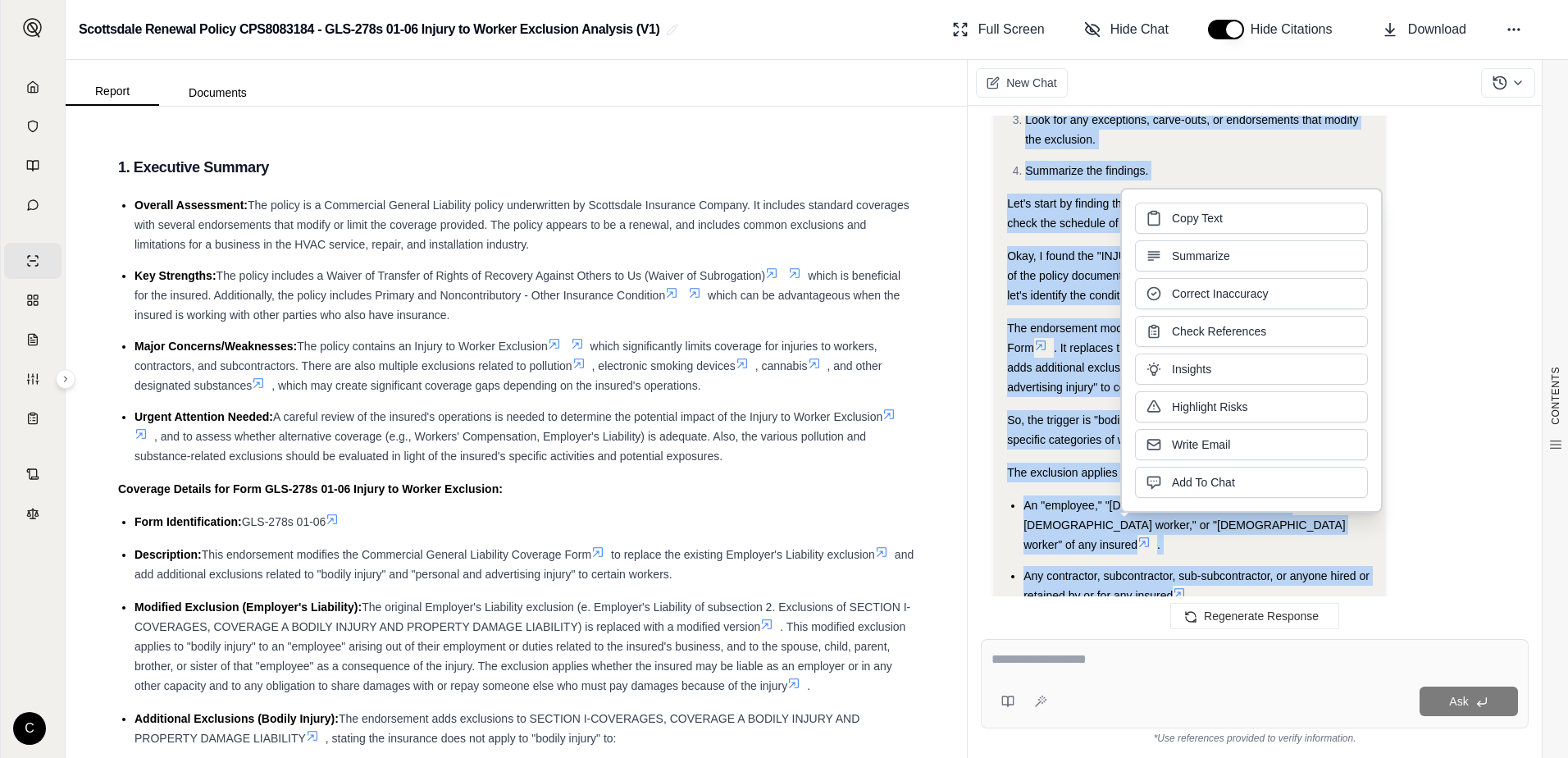
click at [1051, 445] on span "So, the trigger is "bodily injury" or "personal and advertising injury" to spec…" at bounding box center [1182, 430] width 348 height 33
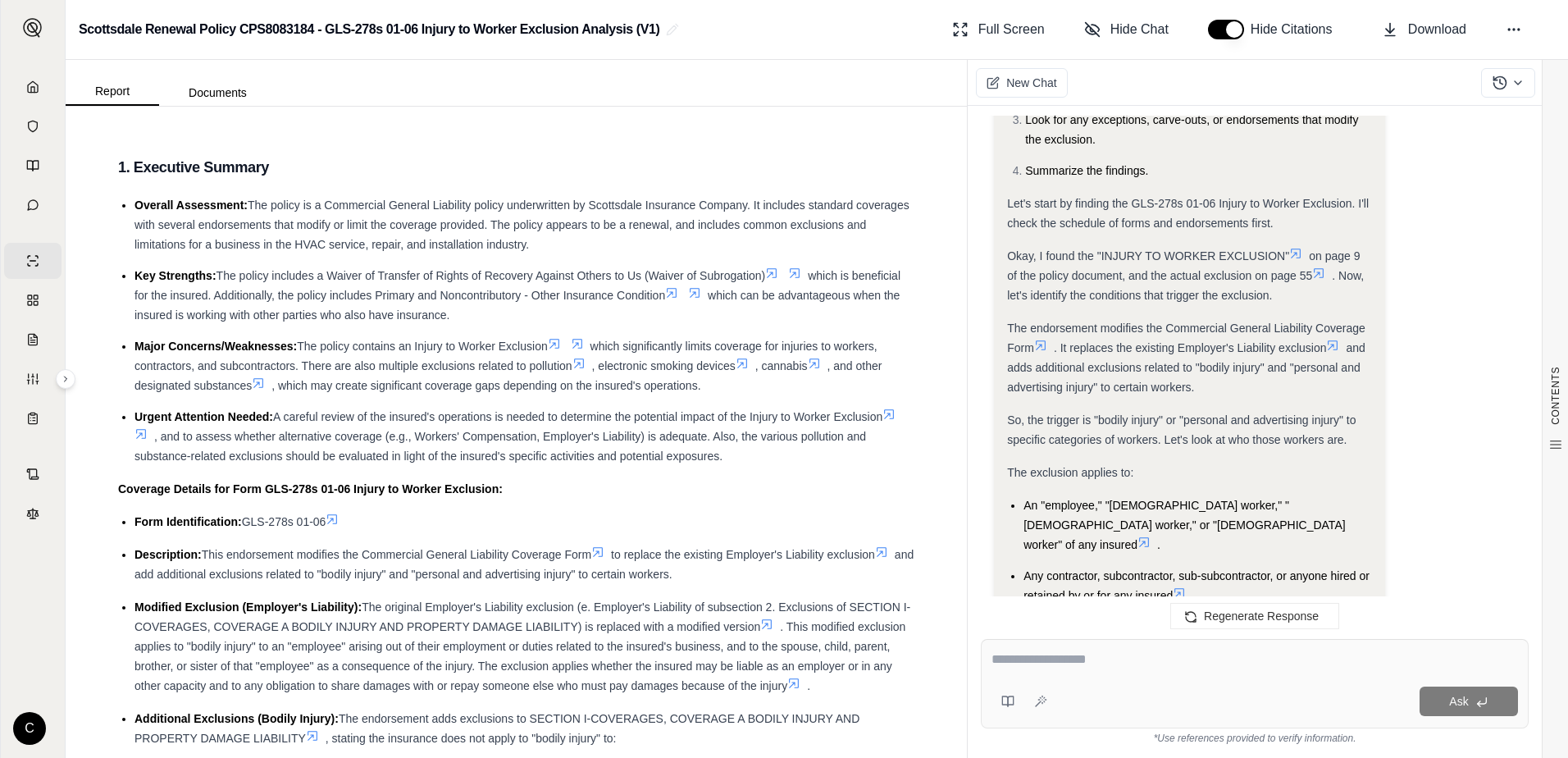
click at [1305, 425] on span "So, the trigger is "bodily injury" or "personal and advertising injury" to spec…" at bounding box center [1182, 430] width 348 height 33
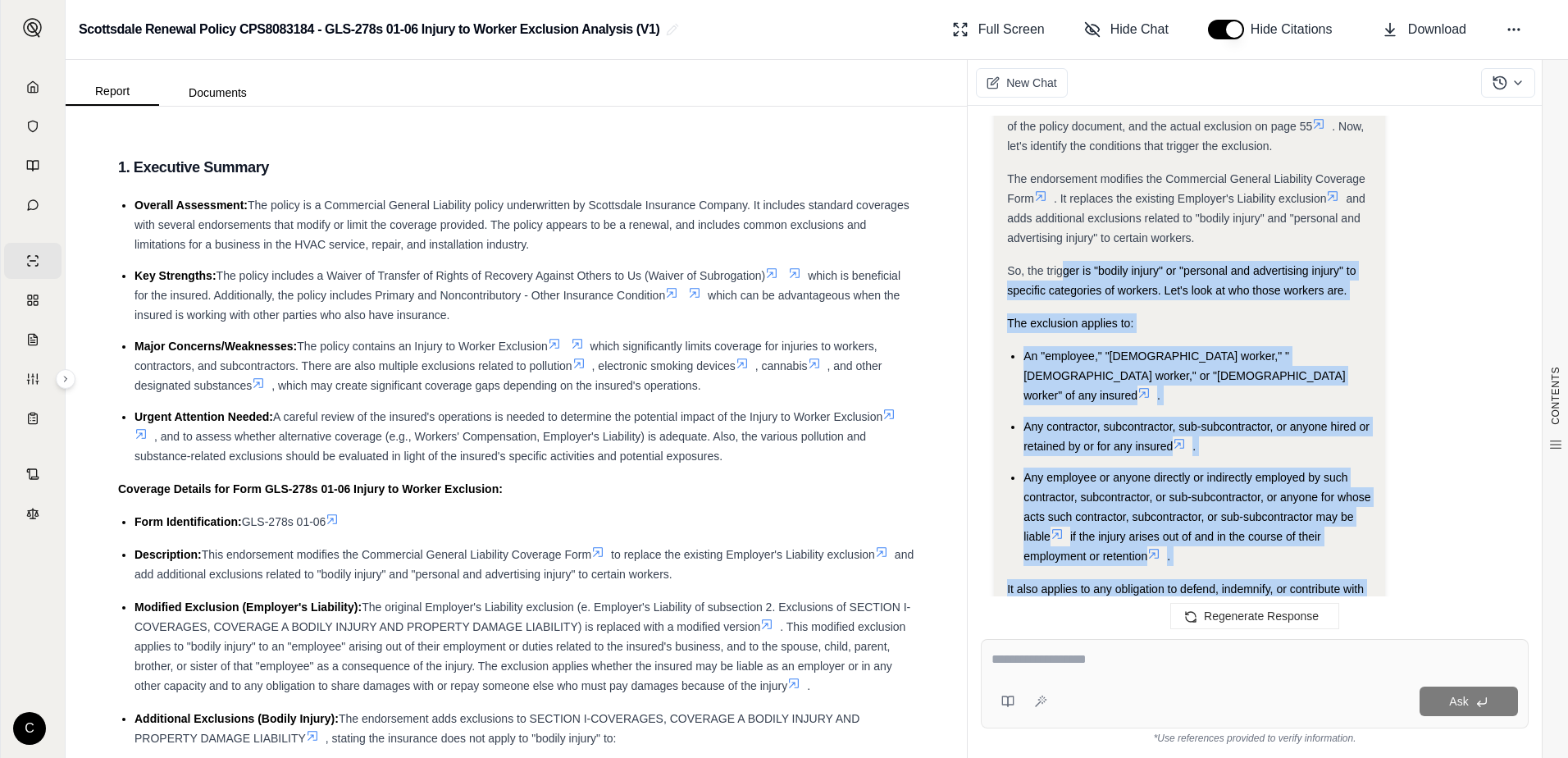
scroll to position [980, 0]
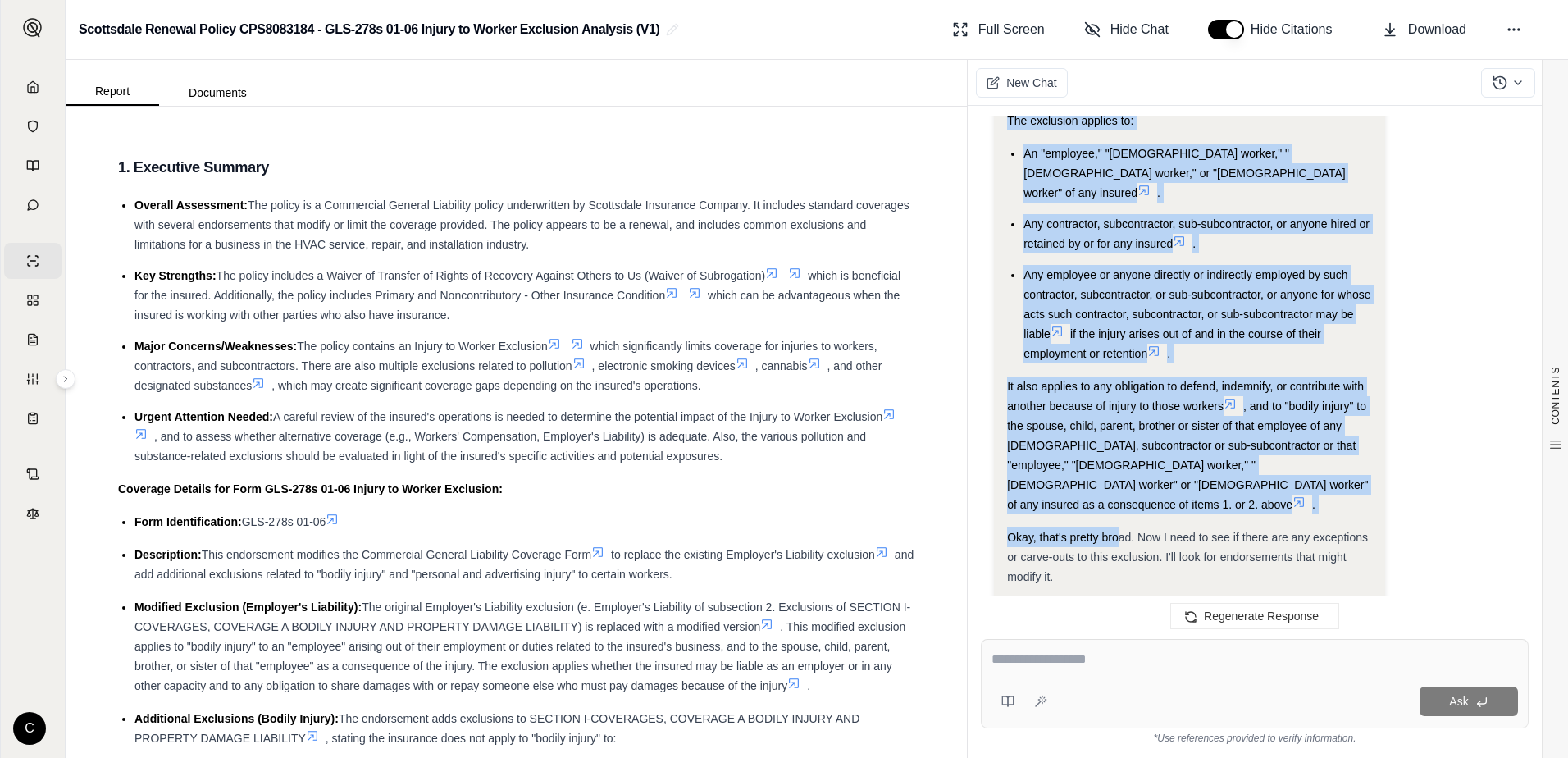
drag, startPoint x: 1064, startPoint y: 427, endPoint x: 1116, endPoint y: 501, distance: 90.4
click at [1116, 501] on div "Analysis: Okay, I need to figure out the trigger for the GLS-278s 01-06 Injury …" at bounding box center [1190, 524] width 365 height 1934
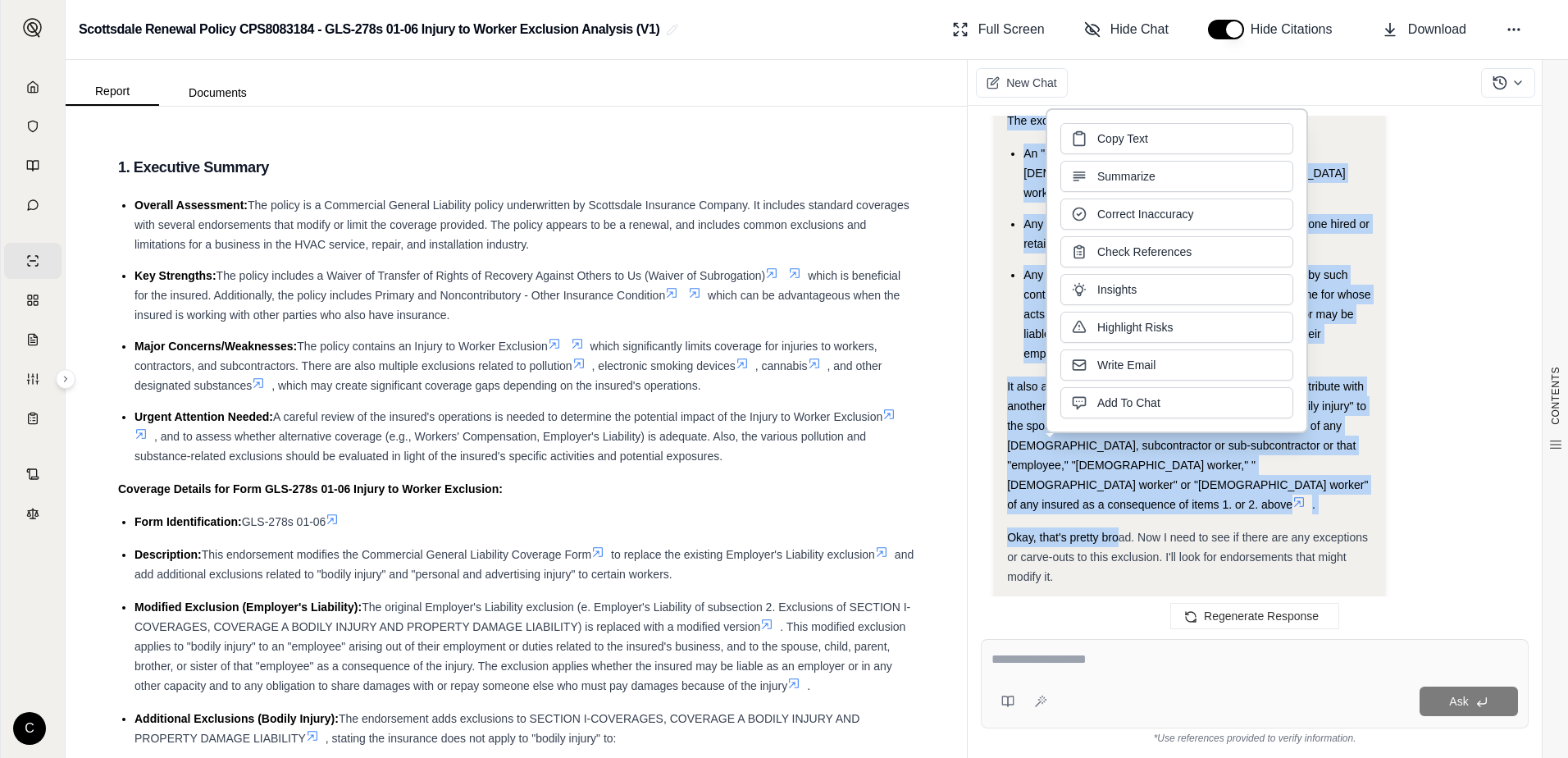
drag, startPoint x: 1116, startPoint y: 501, endPoint x: 1017, endPoint y: 417, distance: 129.8
click at [1017, 417] on div "It also applies to any obligation to defend, indemnify, or contribute with anot…" at bounding box center [1190, 446] width 365 height 138
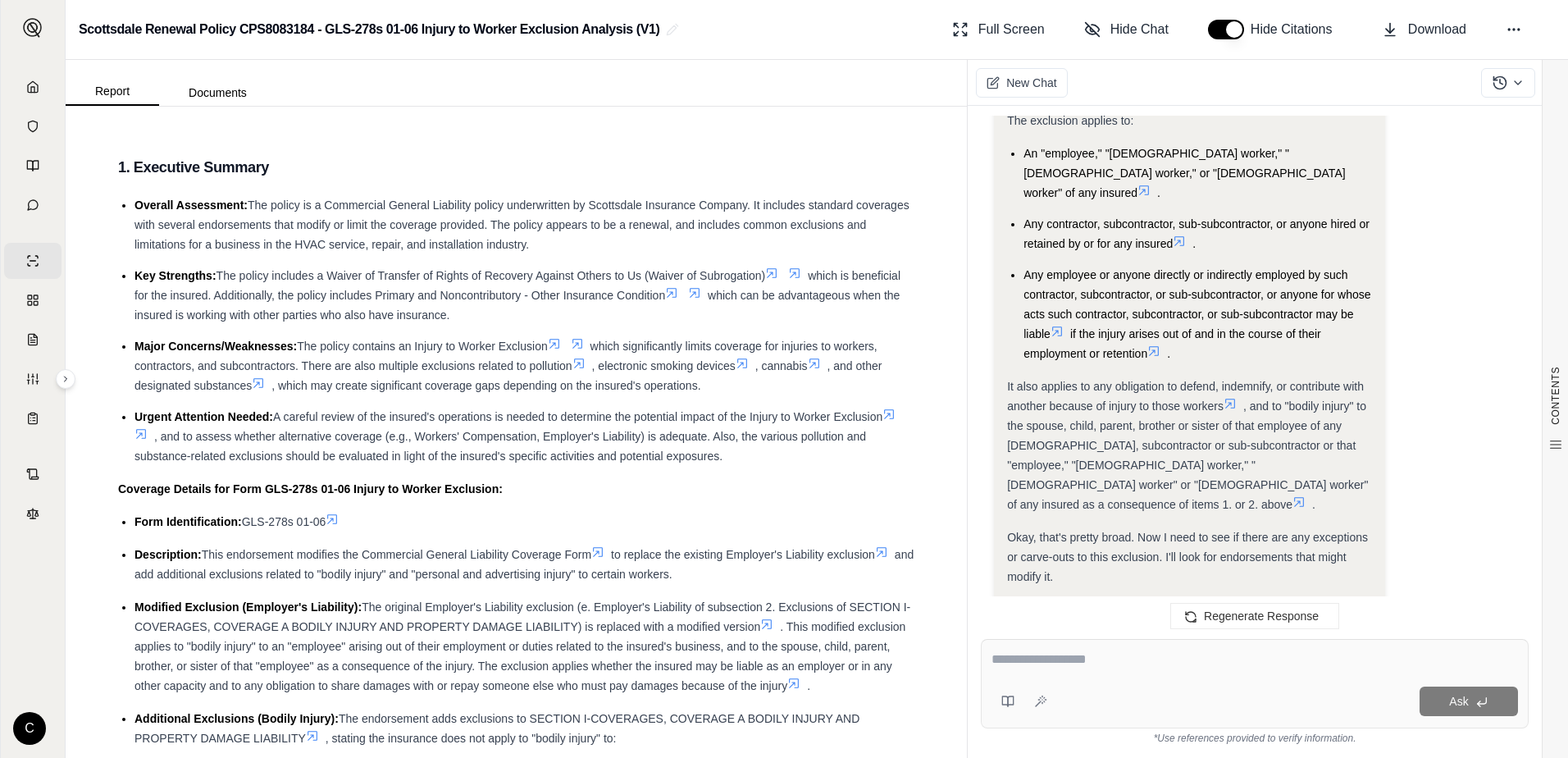
click at [1259, 280] on span "Any employee or anyone directly or indirectly employed by such contractor, subc…" at bounding box center [1196, 305] width 347 height 72
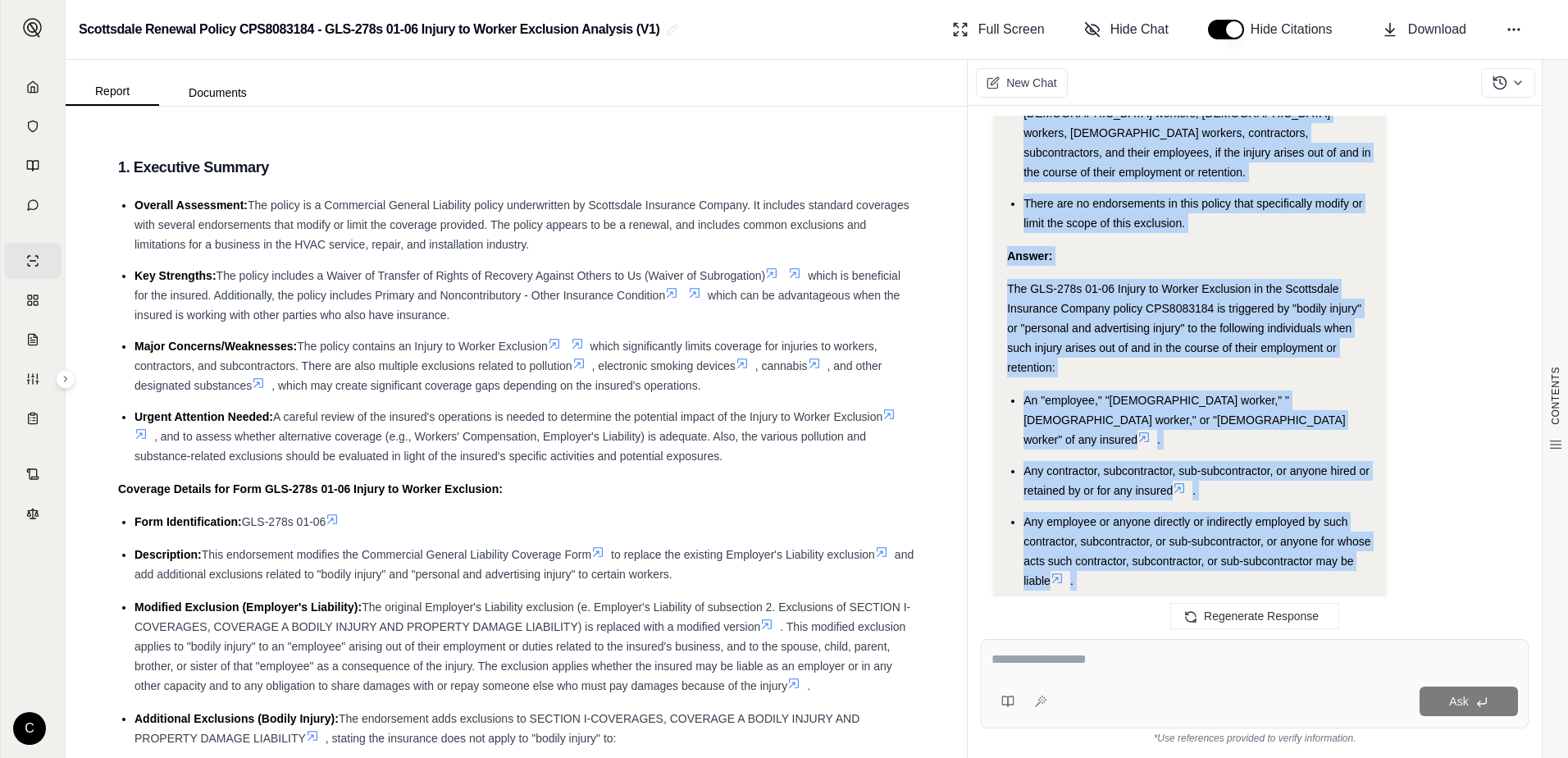
scroll to position [1678, 0]
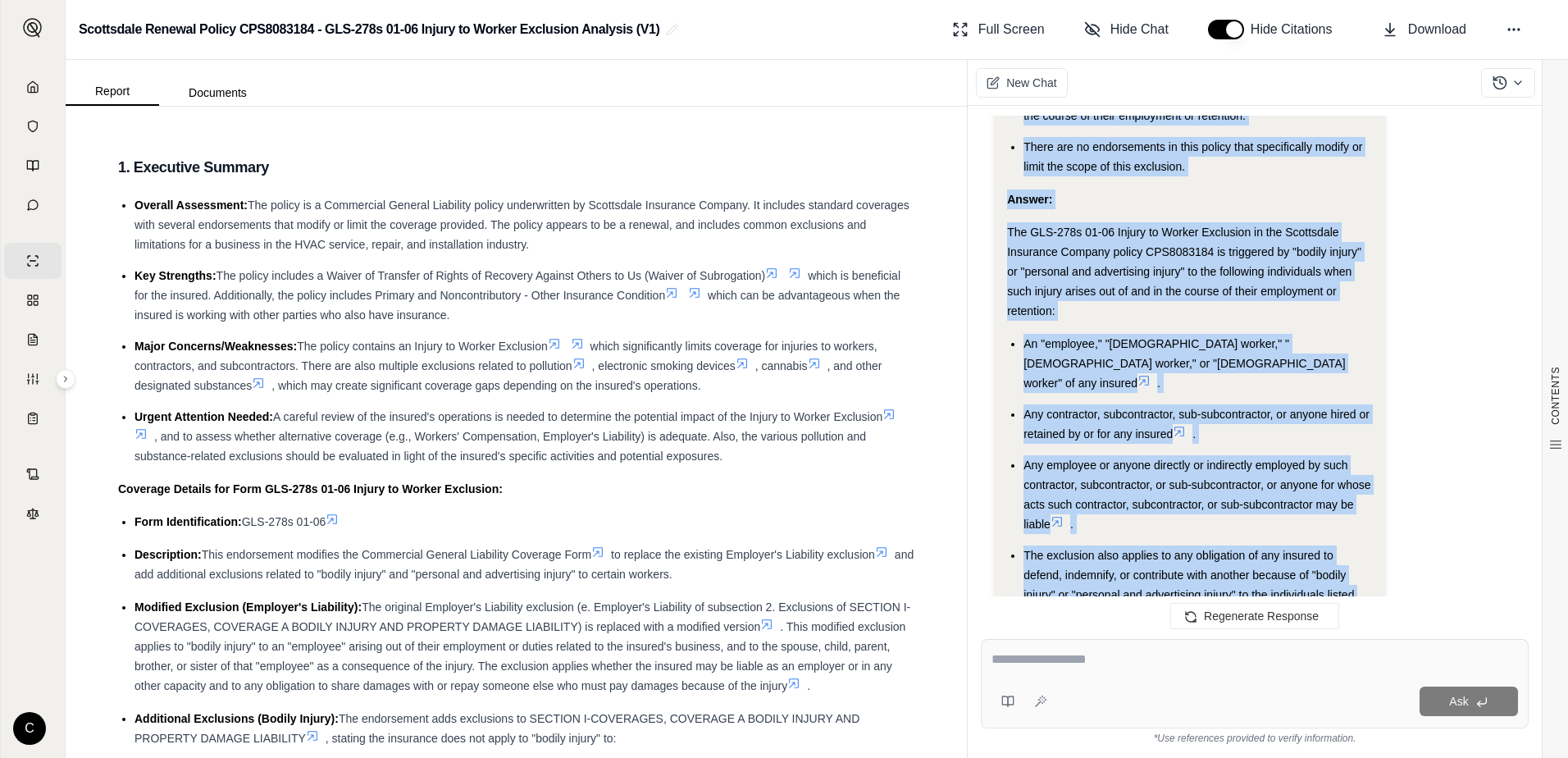
drag, startPoint x: 1234, startPoint y: 505, endPoint x: 1191, endPoint y: 547, distance: 60.1
click at [1069, 254] on div "The GLS-278s 01-06 Injury to Worker Exclusion in the Scottsdale Insurance Compa…" at bounding box center [1190, 271] width 365 height 98
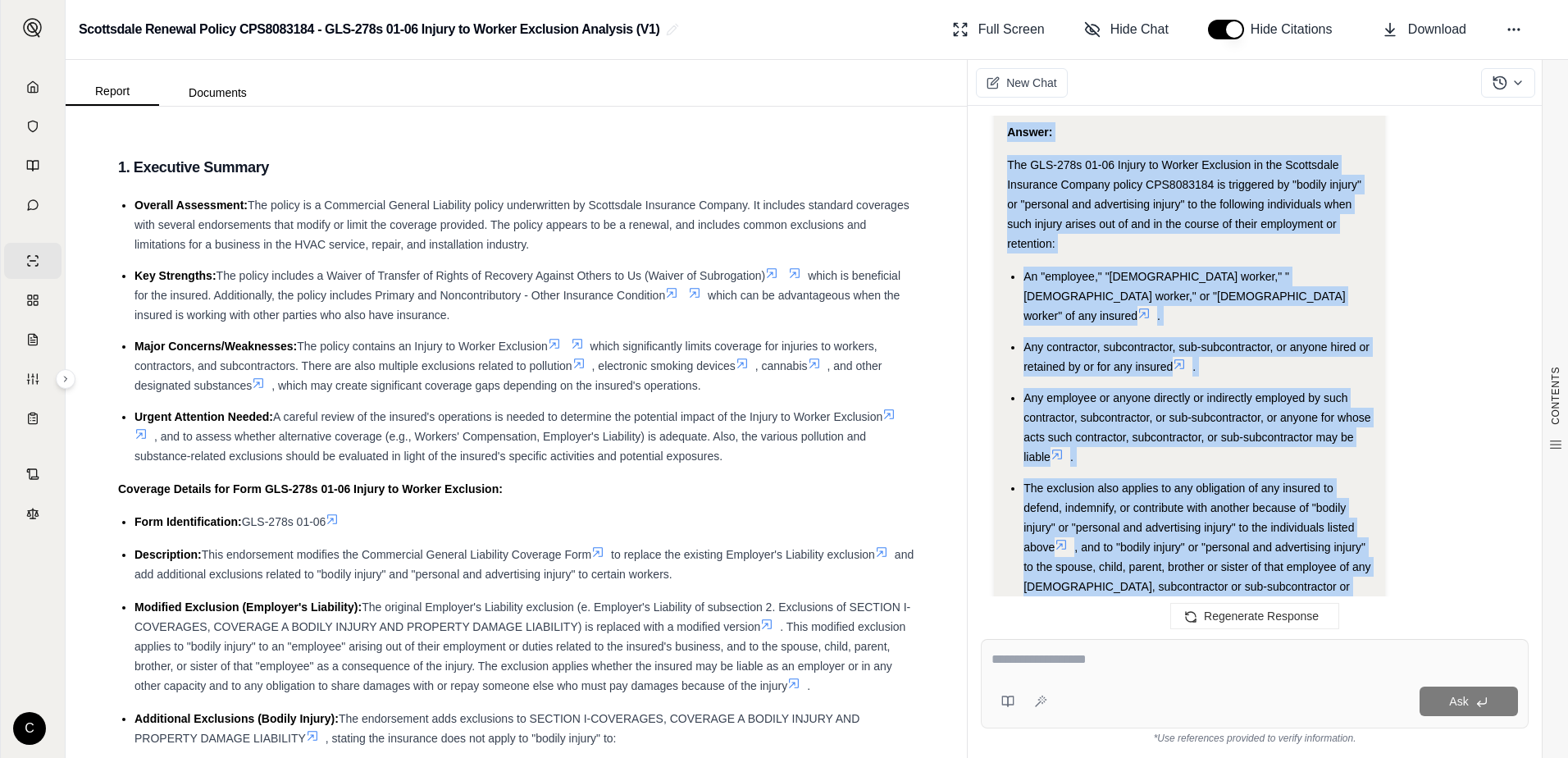
scroll to position [1861, 0]
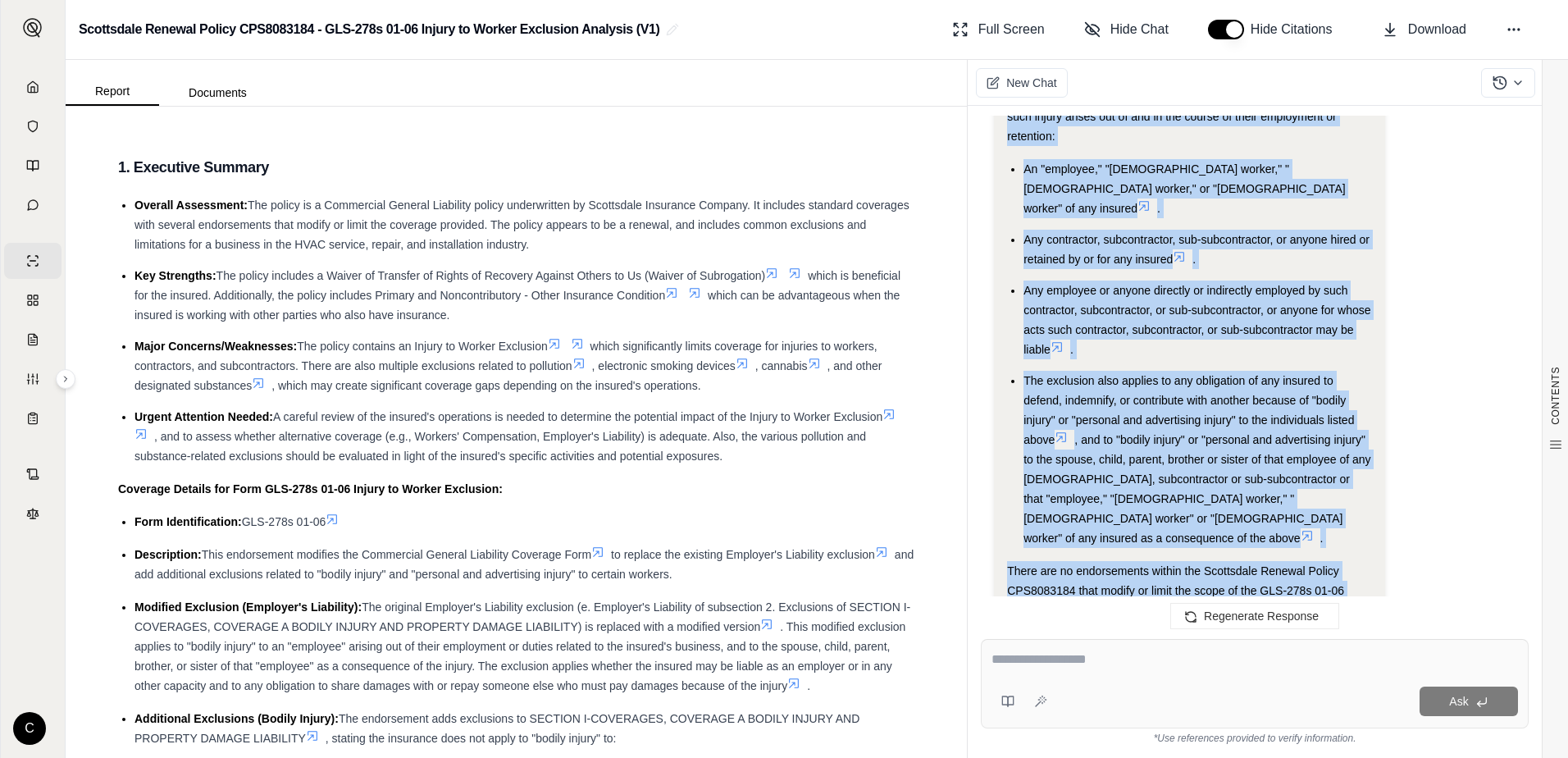
drag, startPoint x: 1157, startPoint y: 494, endPoint x: 1148, endPoint y: 604, distance: 110.4
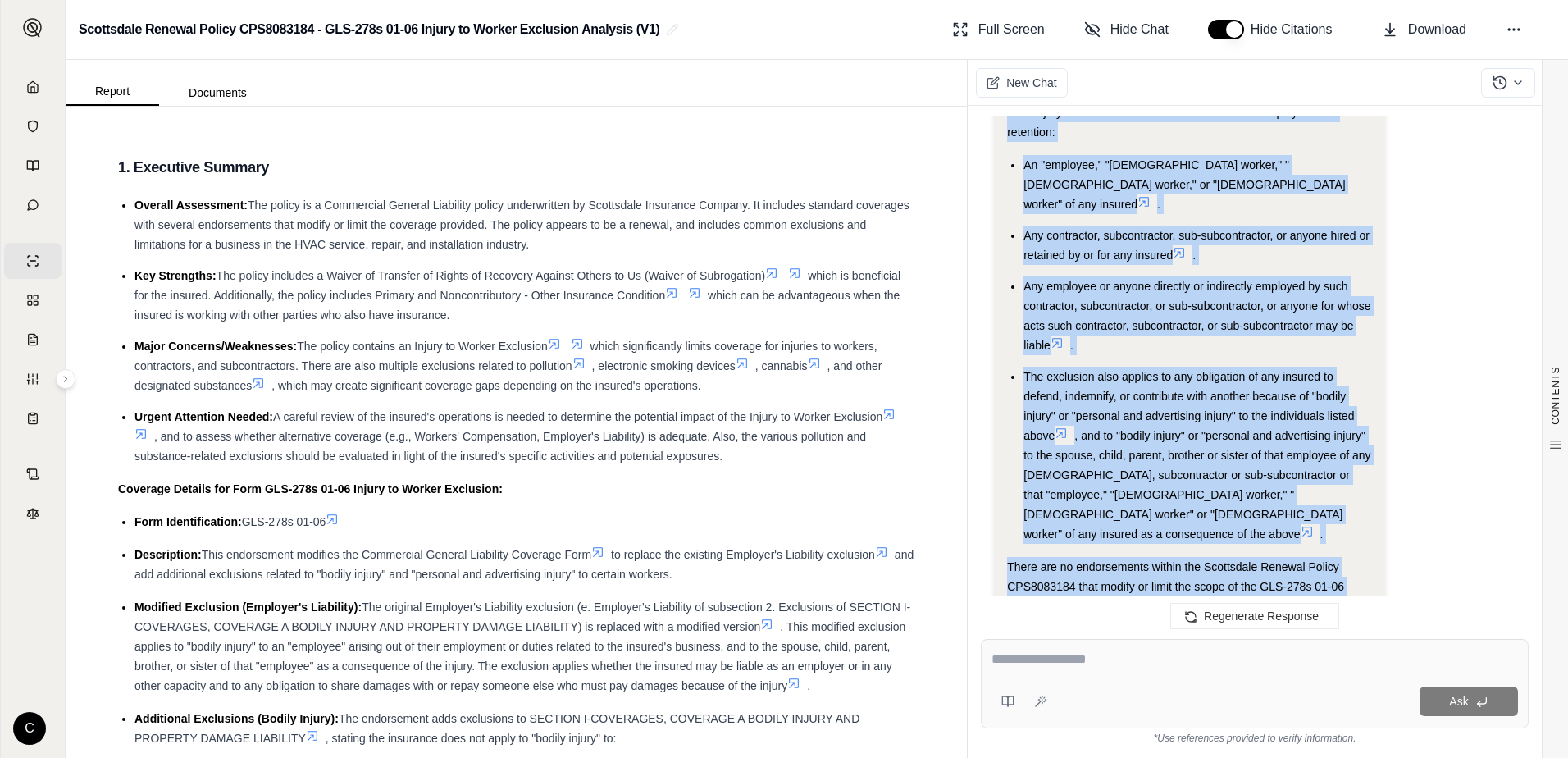
click at [1148, 604] on div "Hi [PERSON_NAME] 👋 - We have generated a report based on the documents you uplo…" at bounding box center [1255, 364] width 574 height 523
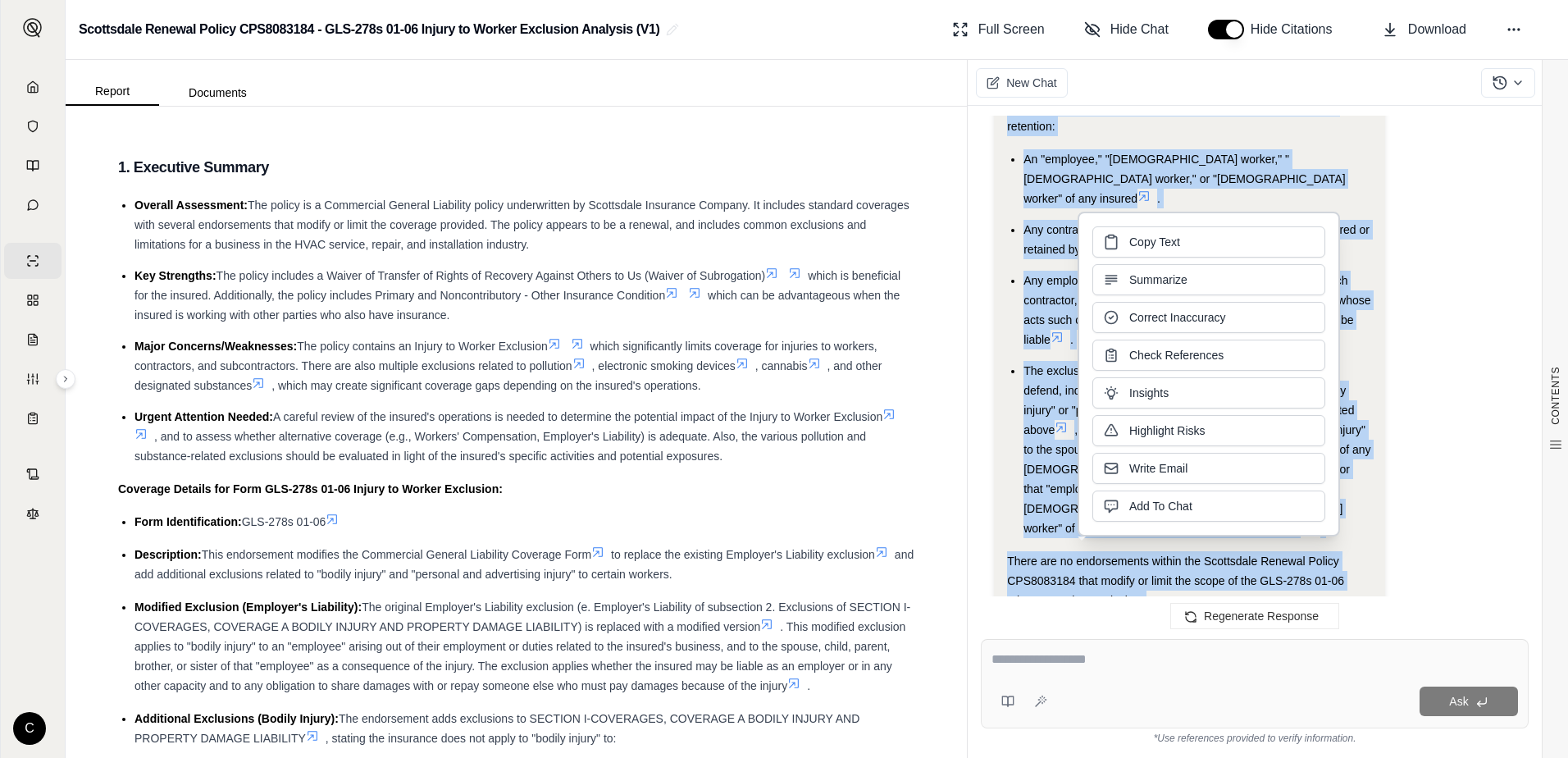
drag, startPoint x: 1148, startPoint y: 604, endPoint x: 1026, endPoint y: 463, distance: 186.5
click at [1026, 555] on span "There are no endorsements within the Scottsdale Renewal Policy CPS8083184 that …" at bounding box center [1176, 581] width 338 height 53
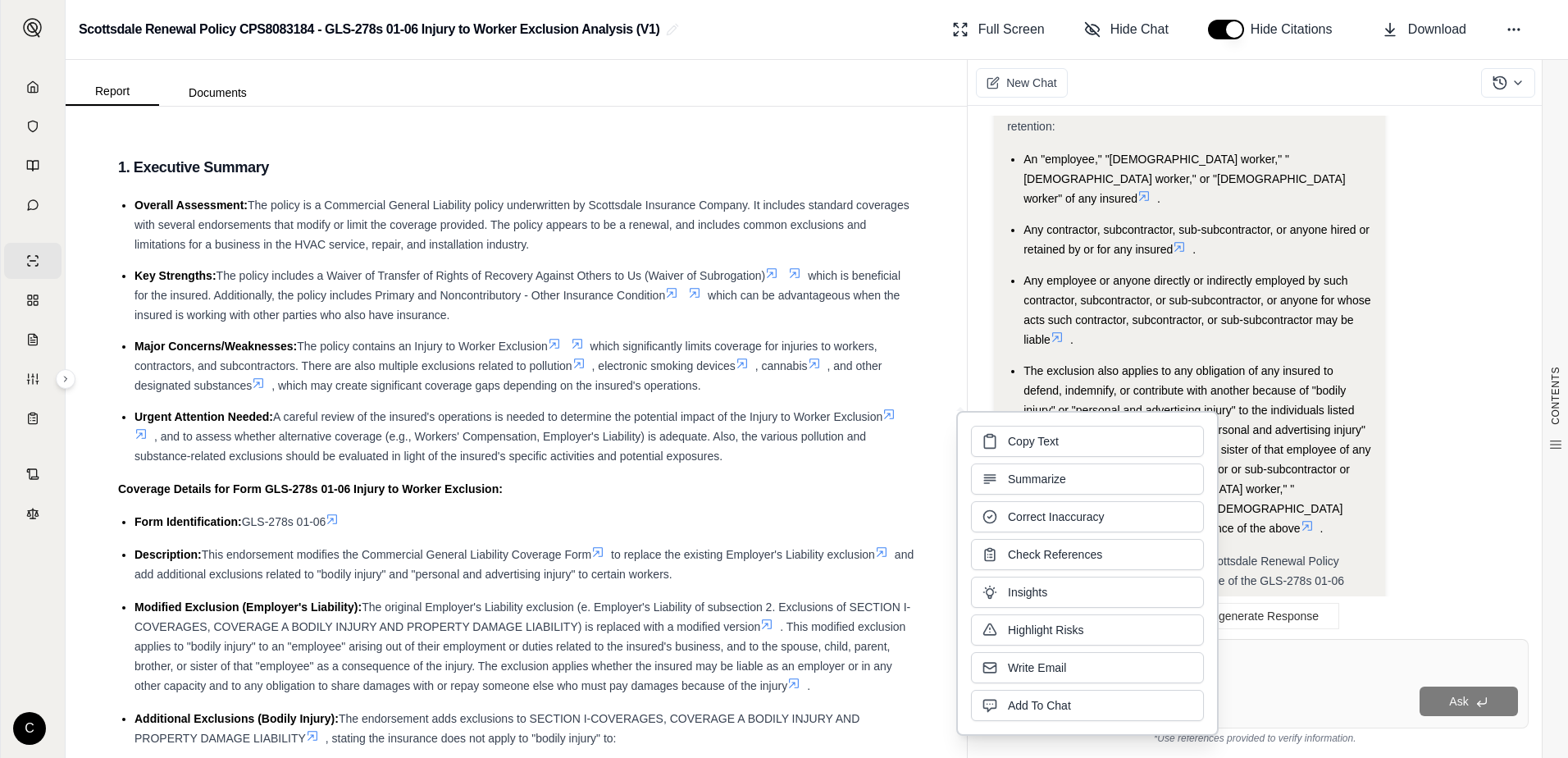
click at [1304, 435] on li "The exclusion also applies to any obligation of any insured to defend, indemnif…" at bounding box center [1197, 450] width 348 height 177
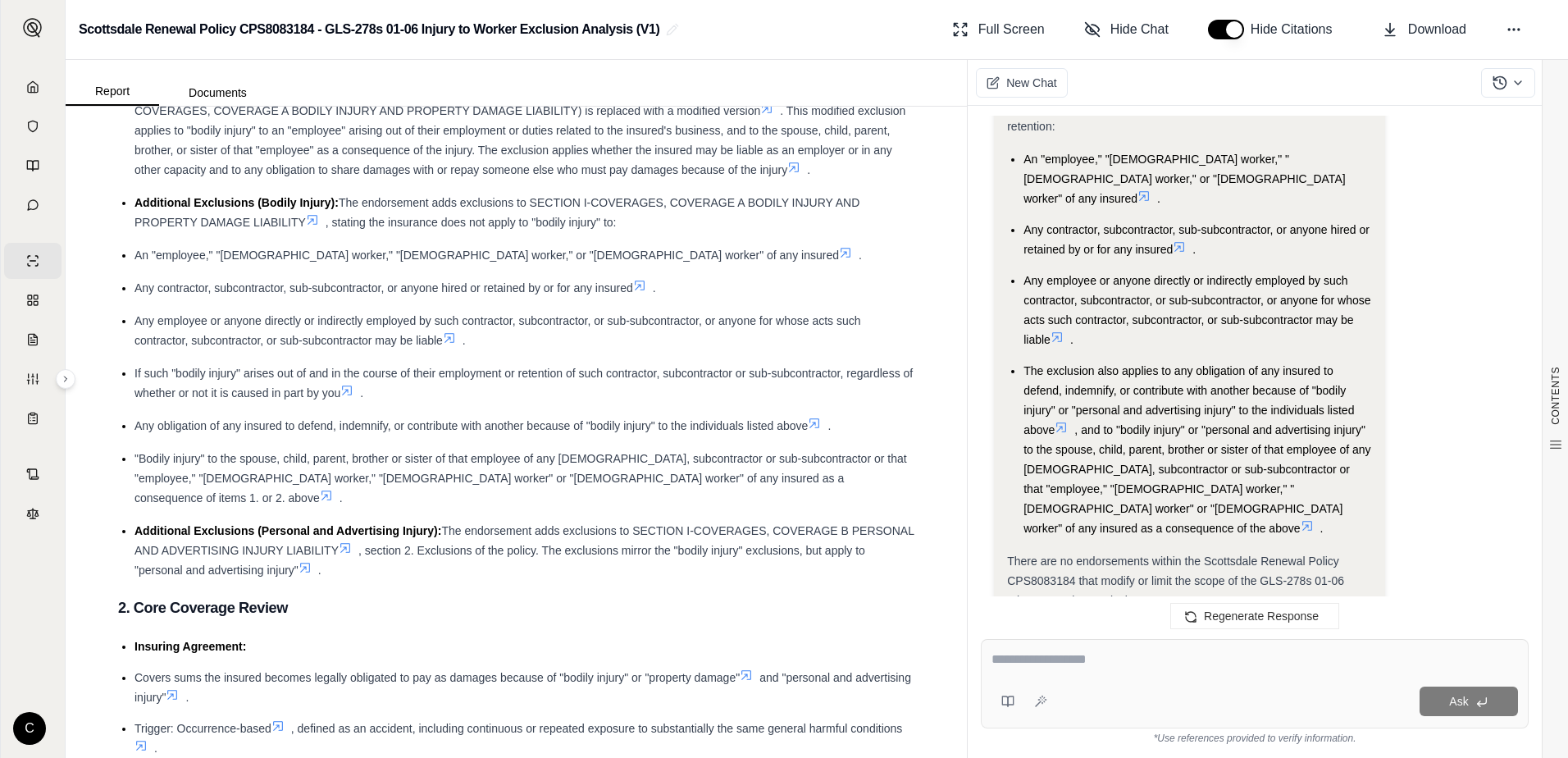
scroll to position [657, 0]
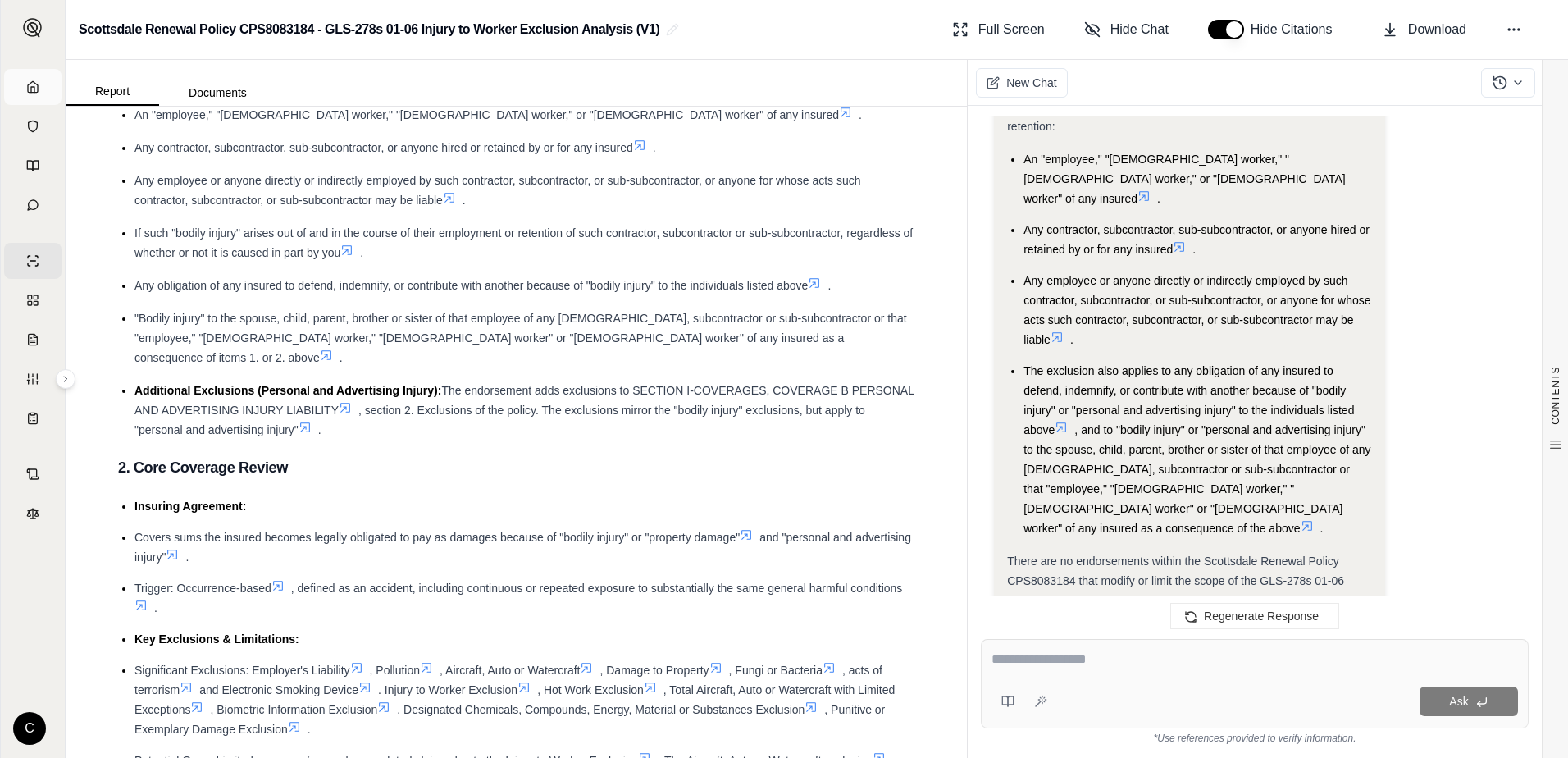
click at [35, 90] on icon at bounding box center [33, 86] width 10 height 11
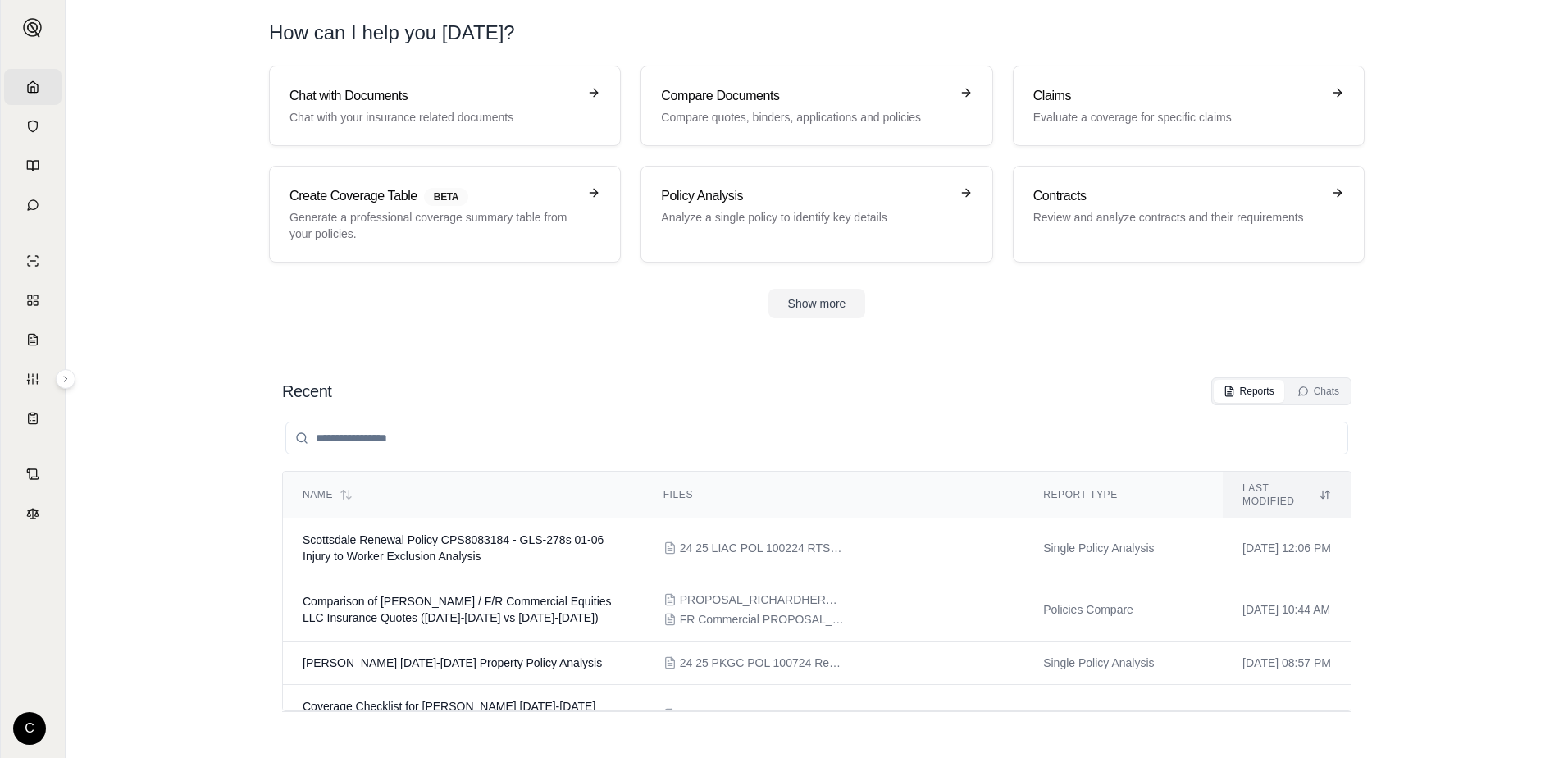
click at [41, 91] on link "Home" at bounding box center [32, 87] width 57 height 36
